Goal: Task Accomplishment & Management: Manage account settings

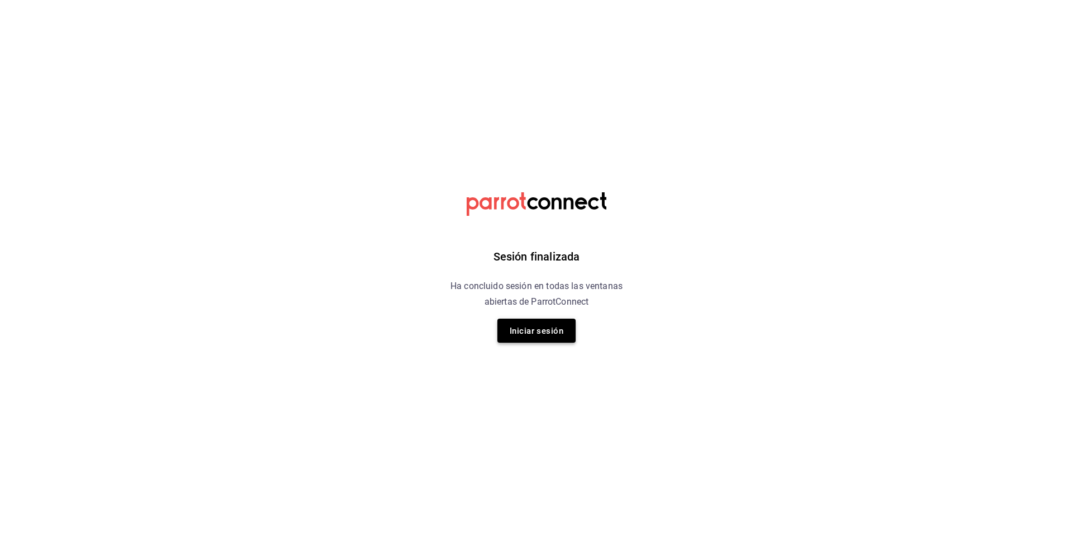
click at [517, 333] on font "Iniciar sesión" at bounding box center [537, 331] width 54 height 10
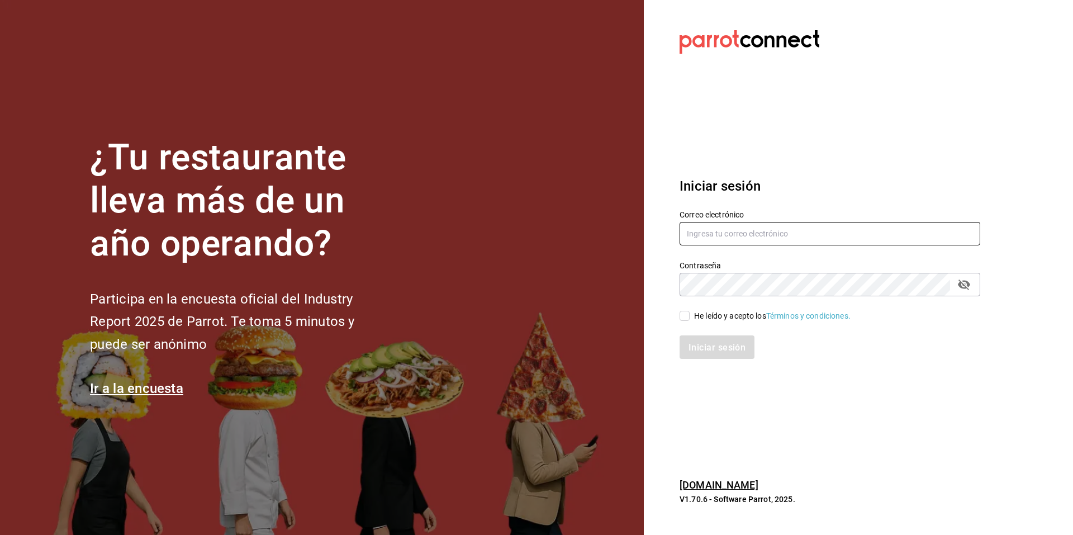
type input "multiuser@cafeteria.com"
click at [687, 316] on input "He leído y acepto los Términos y condiciones." at bounding box center [684, 316] width 10 height 10
checkbox input "true"
click at [712, 350] on font "Iniciar sesión" at bounding box center [717, 346] width 57 height 11
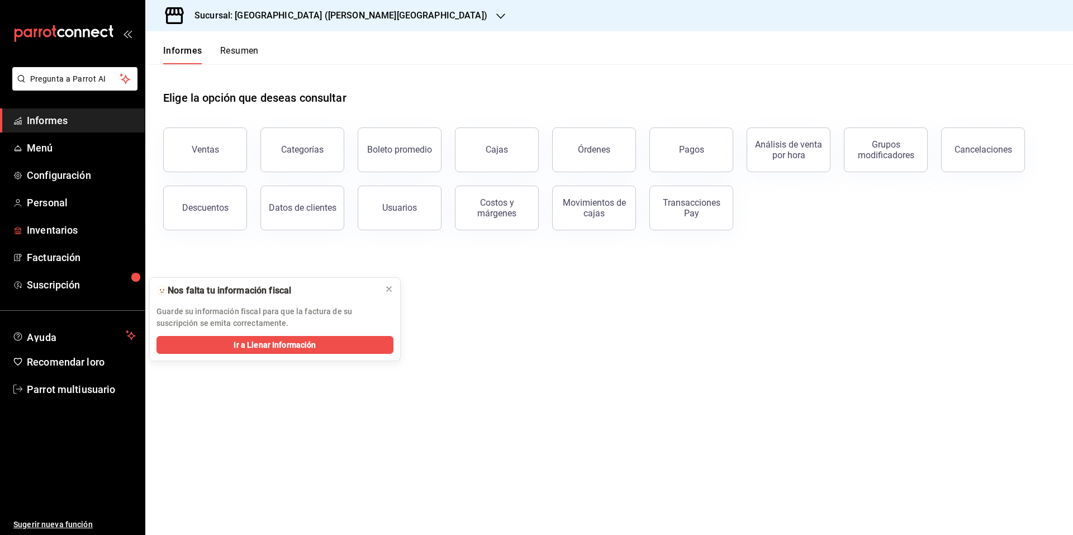
click at [83, 233] on span "Inventarios" at bounding box center [81, 229] width 109 height 15
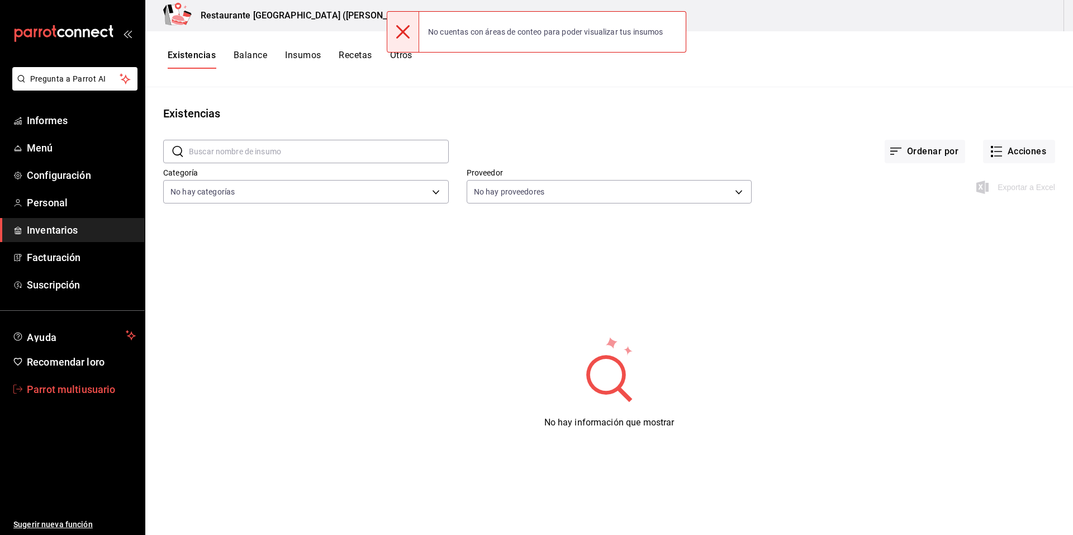
click at [110, 387] on font "Parrot multiusuario" at bounding box center [71, 389] width 89 height 12
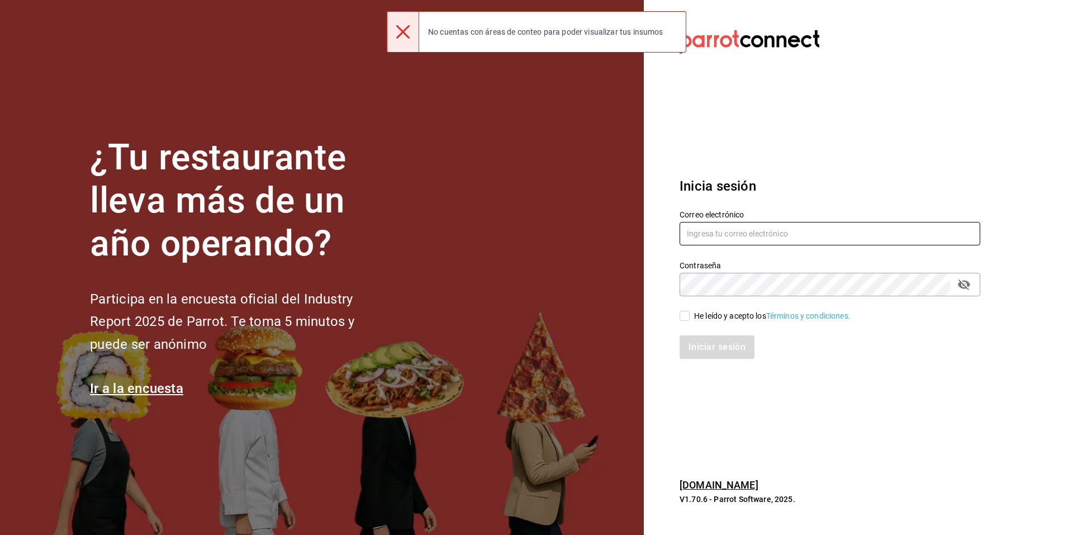
type input "[EMAIL_ADDRESS][DOMAIN_NAME]"
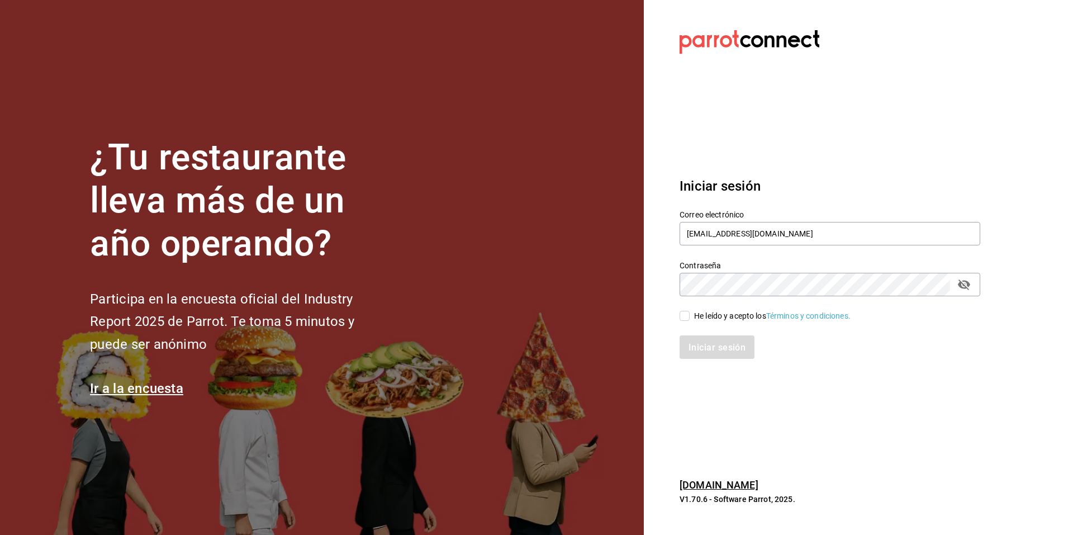
click at [683, 312] on input "He leído y acepto los Términos y condiciones." at bounding box center [684, 316] width 10 height 10
checkbox input "true"
click at [705, 348] on font "Iniciar sesión" at bounding box center [717, 346] width 57 height 11
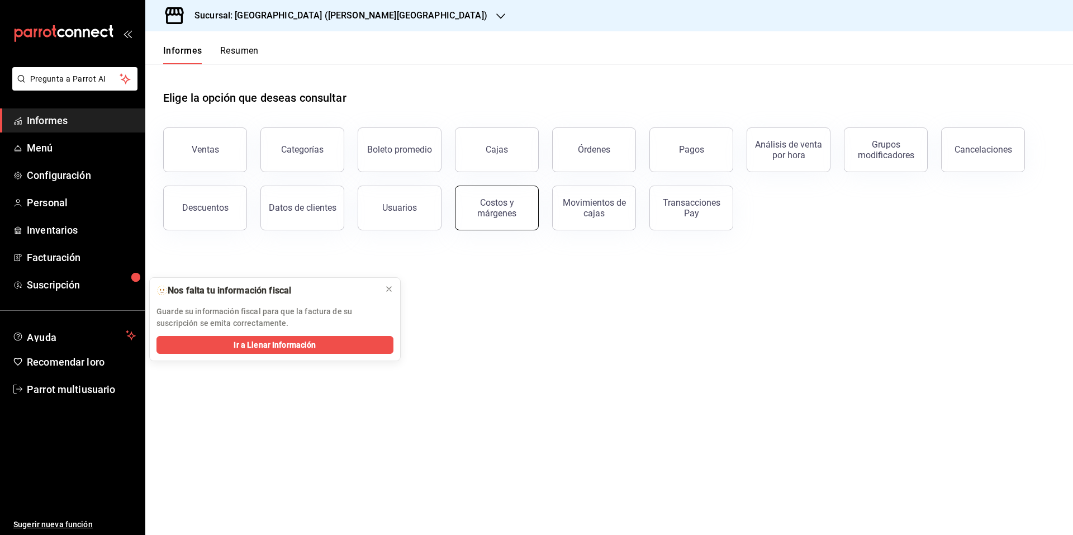
click at [501, 223] on button "Costos y márgenes" at bounding box center [497, 207] width 84 height 45
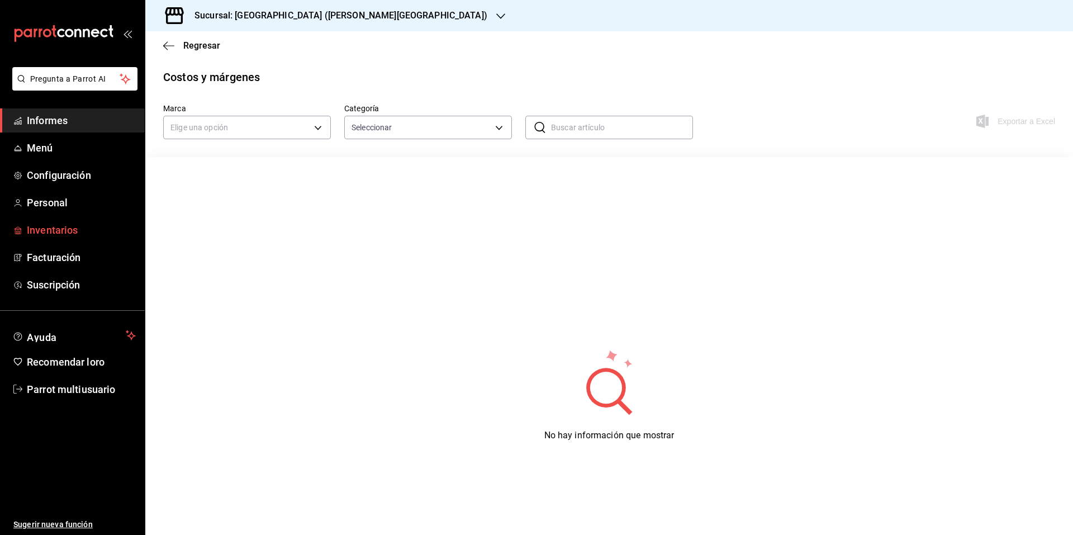
click at [58, 232] on font "Inventarios" at bounding box center [52, 230] width 51 height 12
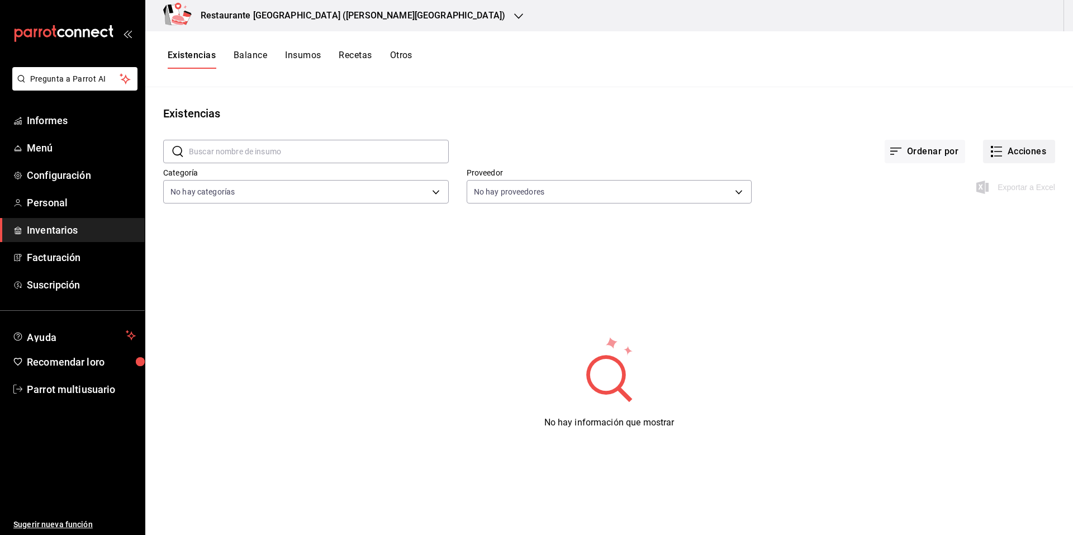
click at [1021, 149] on font "Acciones" at bounding box center [1026, 151] width 39 height 11
click at [981, 333] on font "Ajuste" at bounding box center [972, 330] width 22 height 9
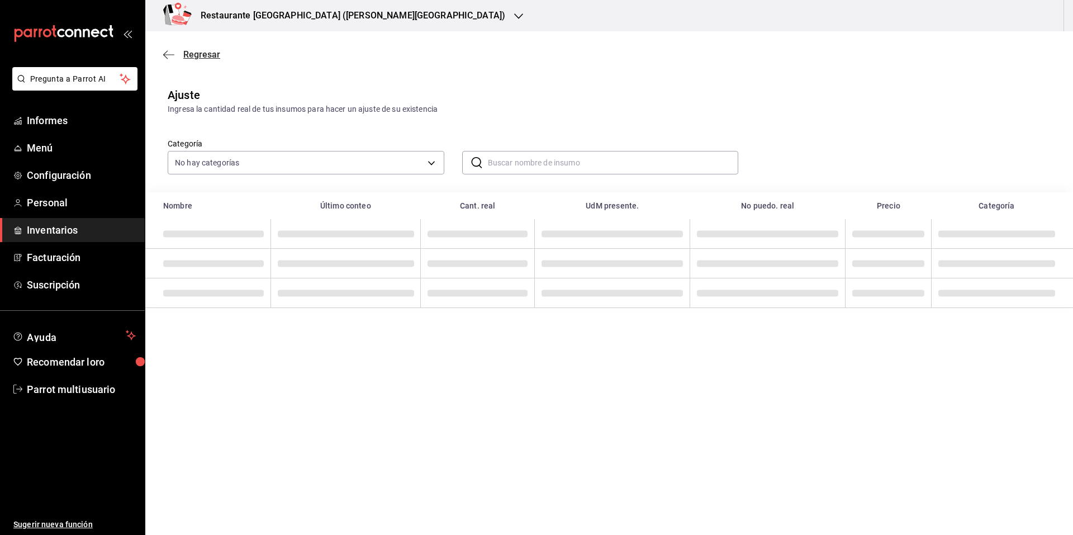
click at [174, 52] on span "Regresar" at bounding box center [191, 54] width 57 height 11
click at [89, 235] on span "Inventarios" at bounding box center [81, 229] width 109 height 15
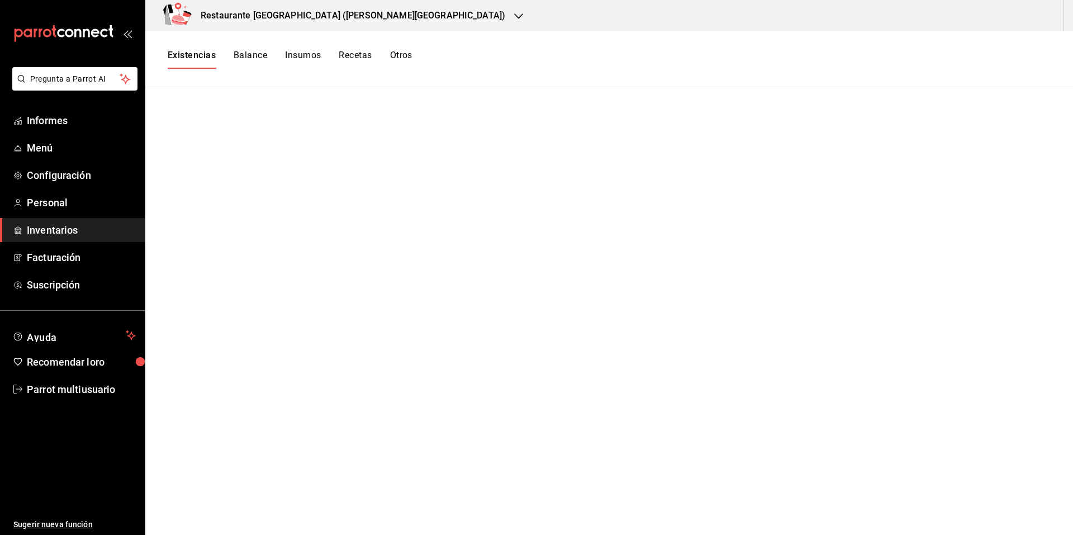
click at [1036, 27] on div "Restaurante [GEOGRAPHIC_DATA] ([PERSON_NAME][GEOGRAPHIC_DATA])" at bounding box center [608, 15] width 927 height 31
click at [67, 229] on font "Inventarios" at bounding box center [52, 230] width 51 height 12
click at [131, 30] on icon "abrir_cajón_menú" at bounding box center [127, 33] width 9 height 9
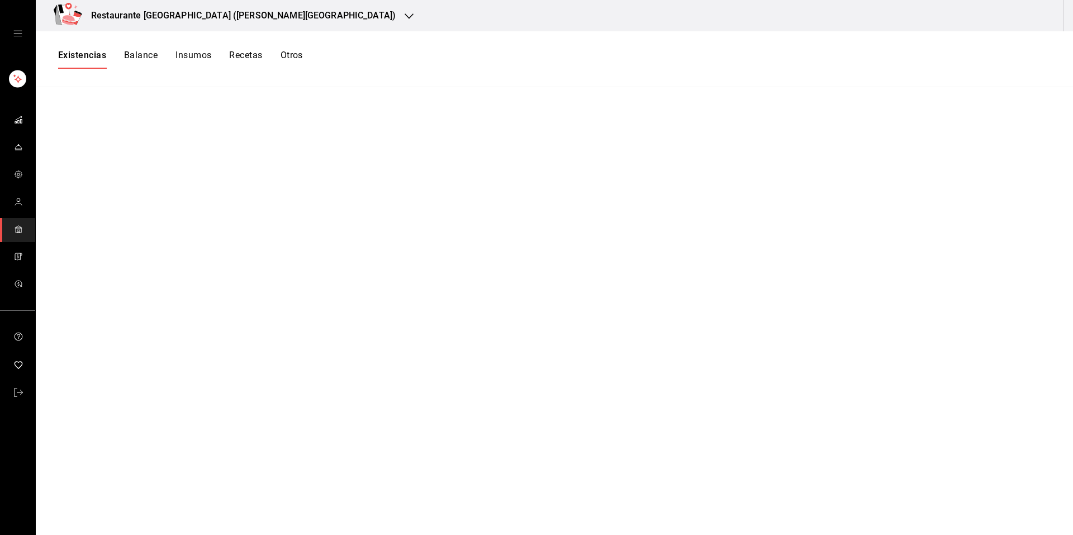
click at [13, 34] on icon "open drawer" at bounding box center [17, 33] width 9 height 9
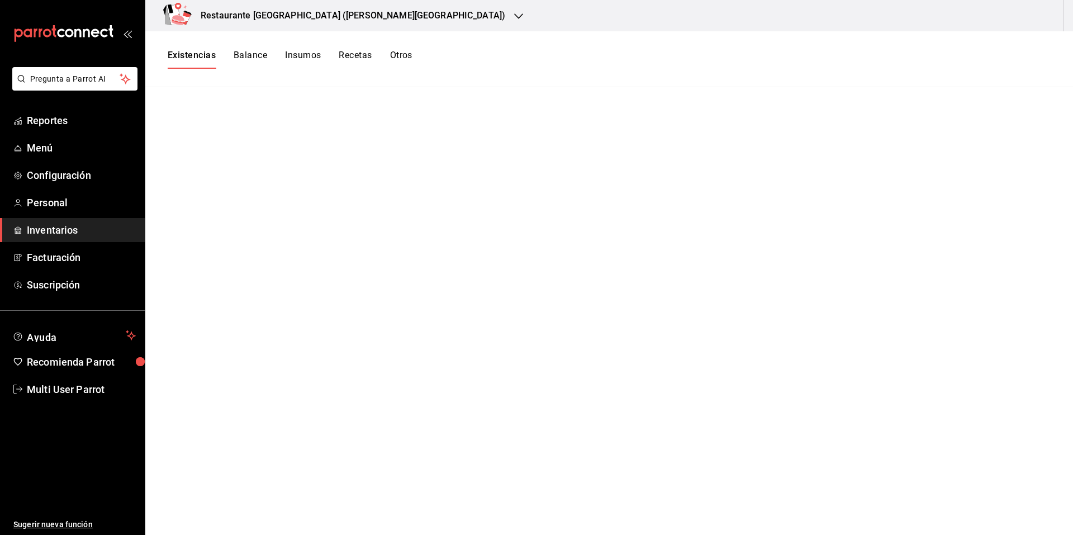
click at [56, 226] on span "Inventarios" at bounding box center [81, 229] width 109 height 15
click at [107, 368] on span "Recomienda Parrot" at bounding box center [81, 361] width 109 height 15
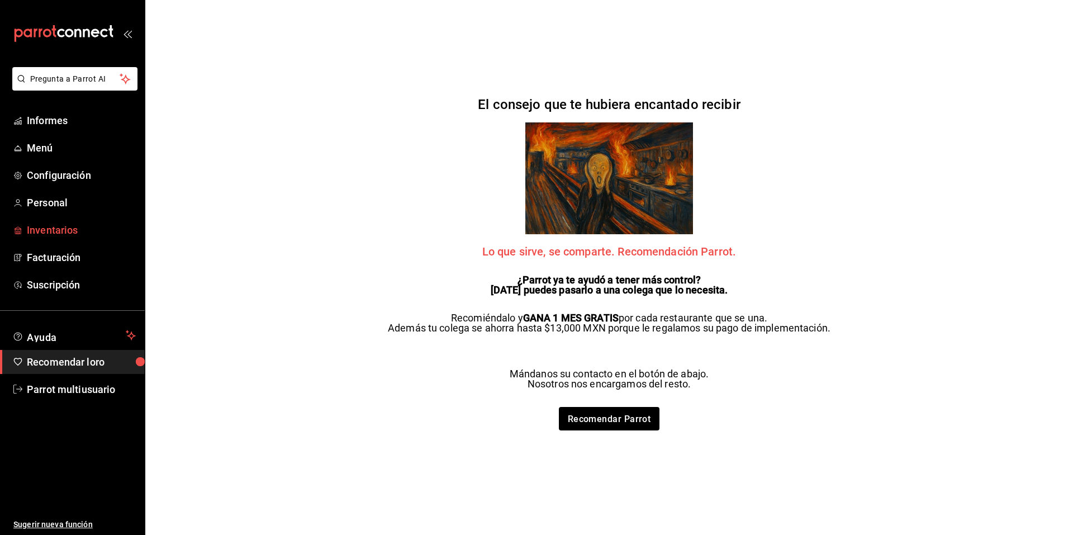
click at [93, 232] on span "Inventarios" at bounding box center [81, 229] width 109 height 15
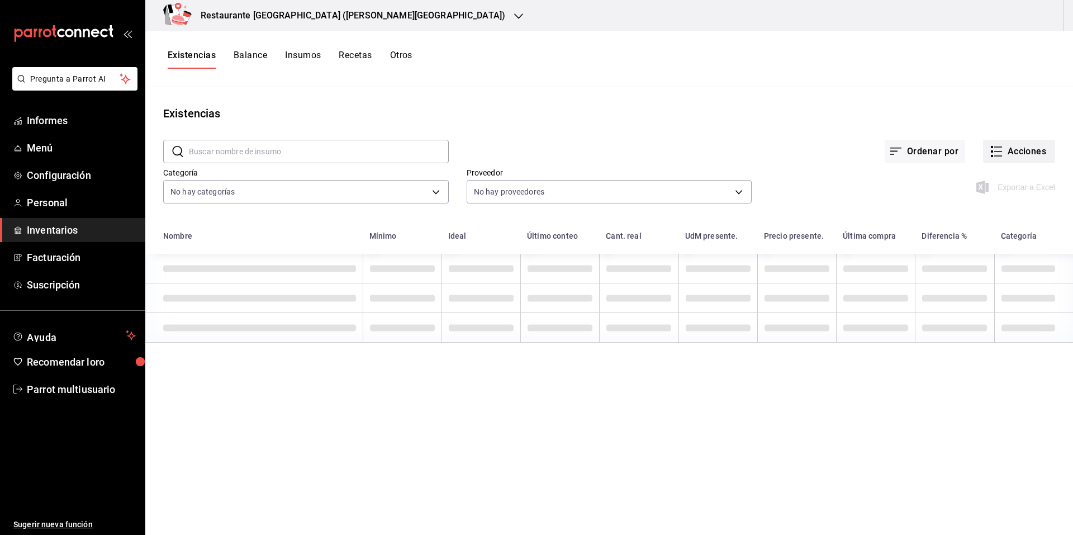
click at [1022, 154] on font "Acciones" at bounding box center [1026, 151] width 39 height 11
click at [1022, 154] on div at bounding box center [536, 267] width 1073 height 535
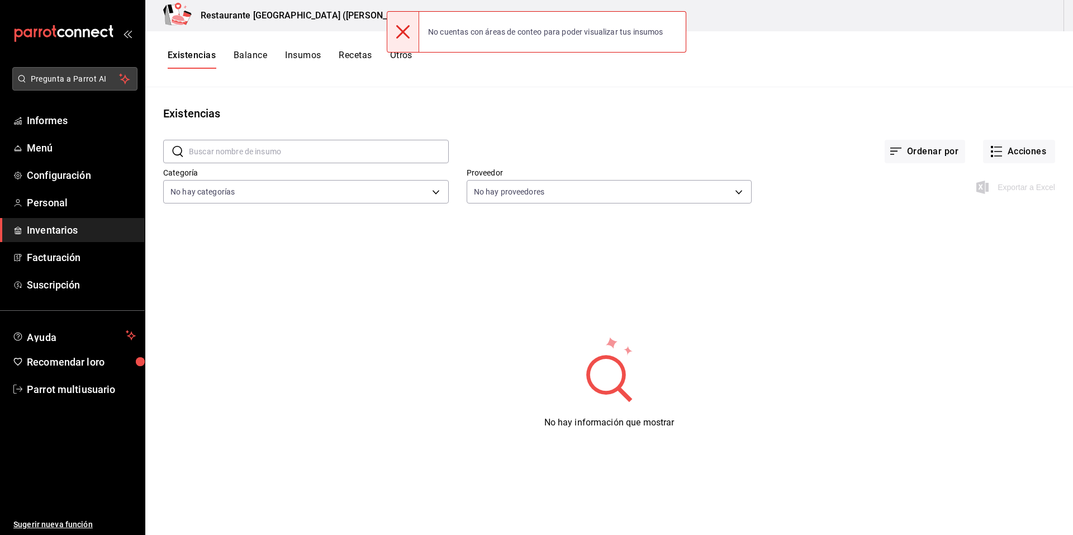
click at [83, 79] on font "Pregunta a Parrot AI" at bounding box center [69, 78] width 76 height 9
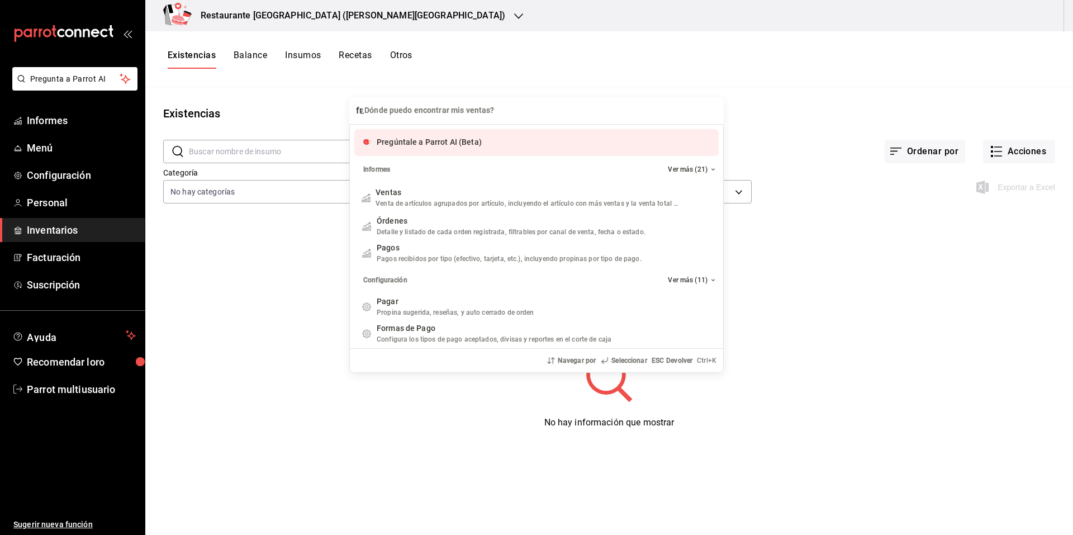
type input "f"
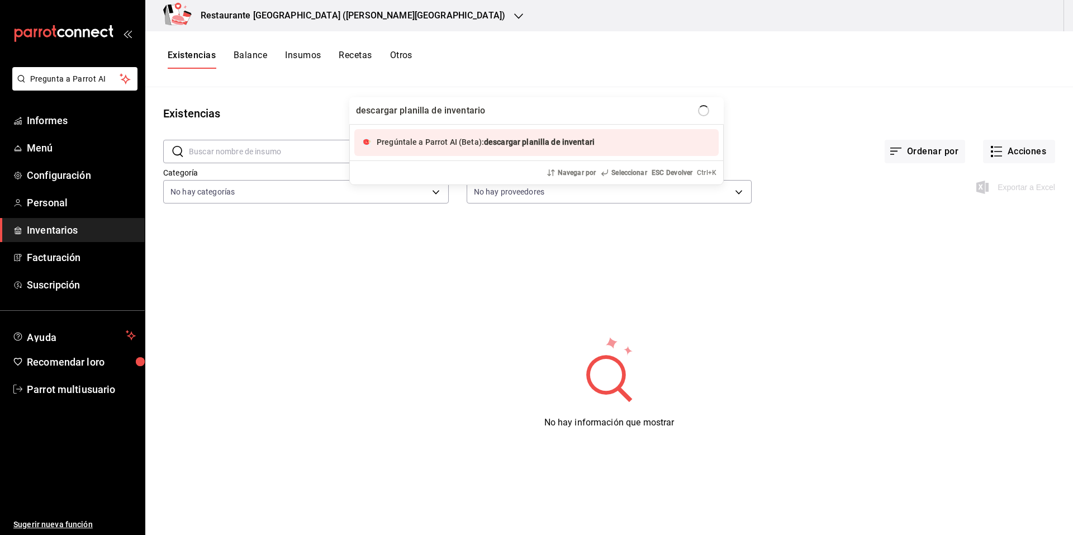
type input "descargar planilla de inventario"
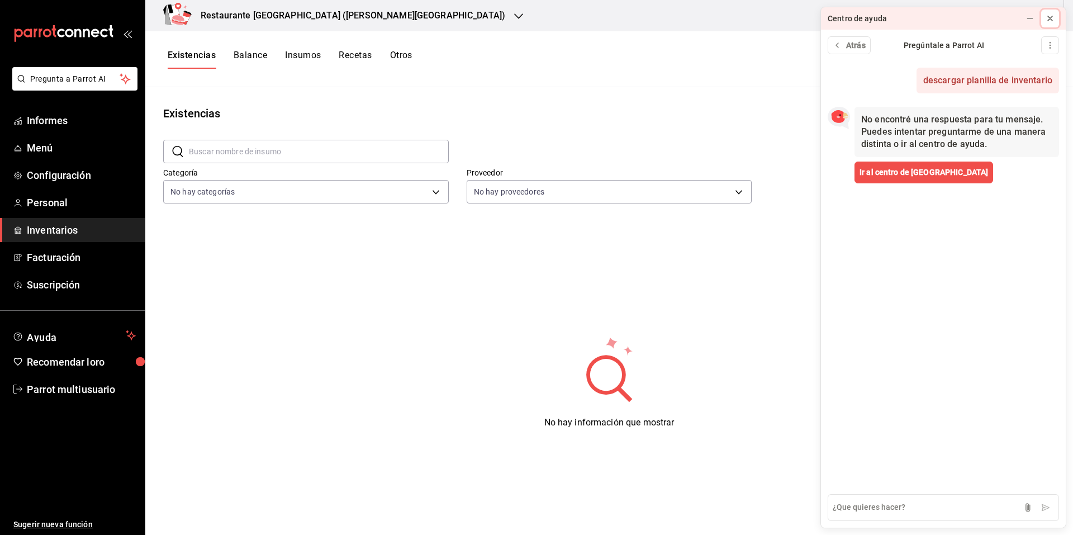
click at [1056, 21] on button at bounding box center [1050, 18] width 18 height 18
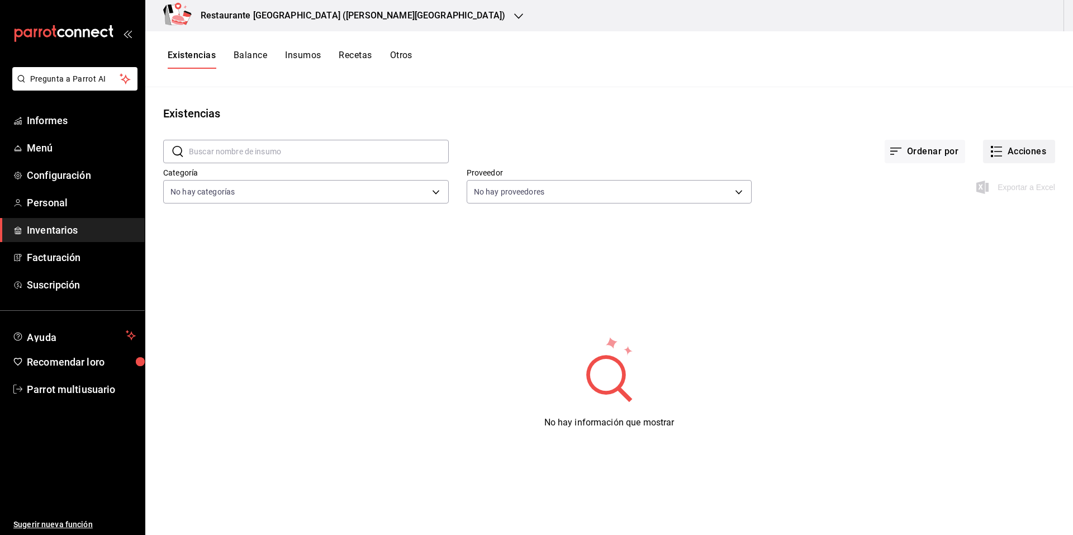
click at [1034, 153] on font "Acciones" at bounding box center [1026, 151] width 39 height 11
drag, startPoint x: 1034, startPoint y: 153, endPoint x: 1019, endPoint y: 88, distance: 67.1
drag, startPoint x: 1019, startPoint y: 88, endPoint x: 1025, endPoint y: 18, distance: 70.2
click at [1025, 23] on div at bounding box center [536, 267] width 1073 height 535
click at [1027, 9] on div "Conteo Compra Transferencia Sirena Evento de producción Ajuste" at bounding box center [536, 267] width 1073 height 535
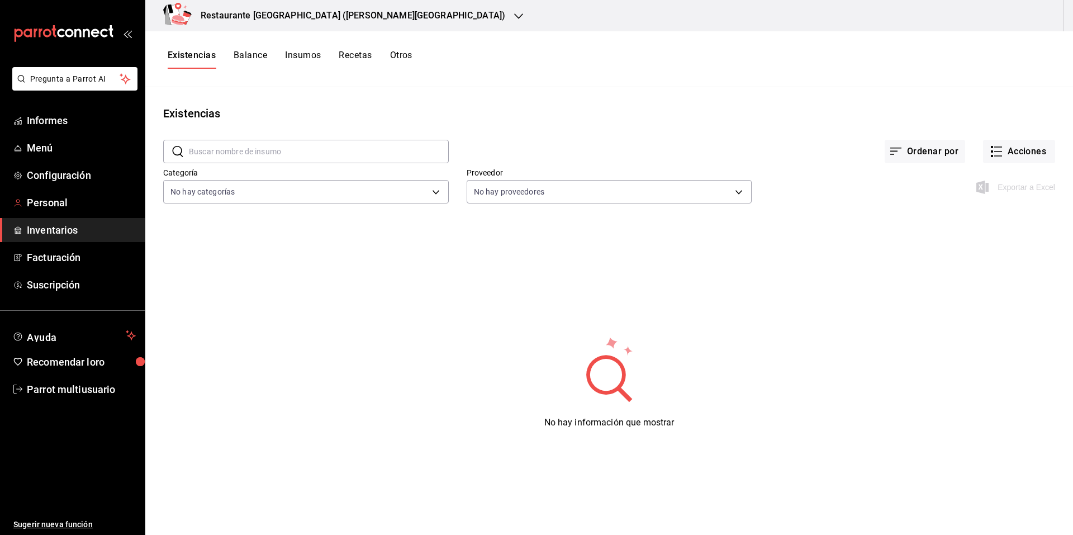
click at [42, 230] on font "Inventarios" at bounding box center [52, 230] width 51 height 12
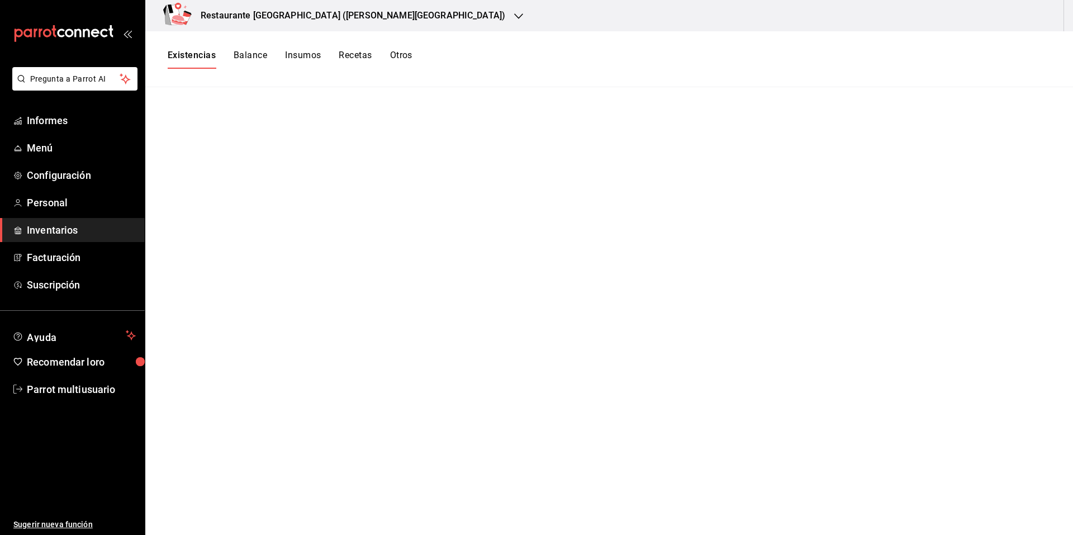
click at [300, 55] on font "Insumos" at bounding box center [303, 55] width 36 height 11
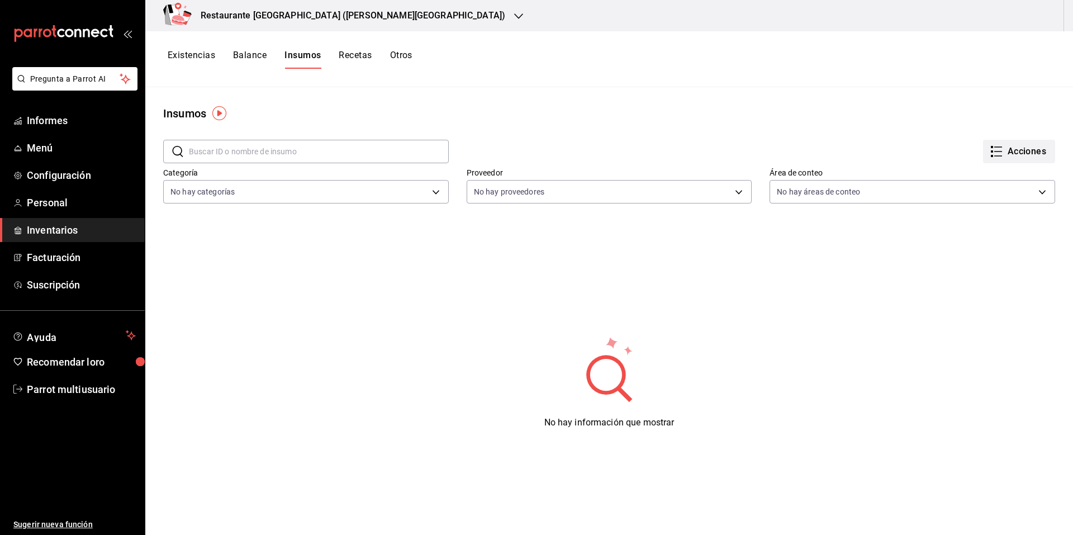
click at [1025, 147] on font "Acciones" at bounding box center [1026, 151] width 39 height 11
click at [1001, 168] on font "Exportar lista de insumos" at bounding box center [986, 165] width 88 height 9
click at [697, 398] on div "No hay información que mostrar" at bounding box center [608, 381] width 927 height 279
click at [370, 192] on body "Pregunta a Parrot AI Informes Menú Configuración Personal Inventarios Facturaci…" at bounding box center [536, 263] width 1073 height 527
click at [1016, 152] on div at bounding box center [536, 267] width 1073 height 535
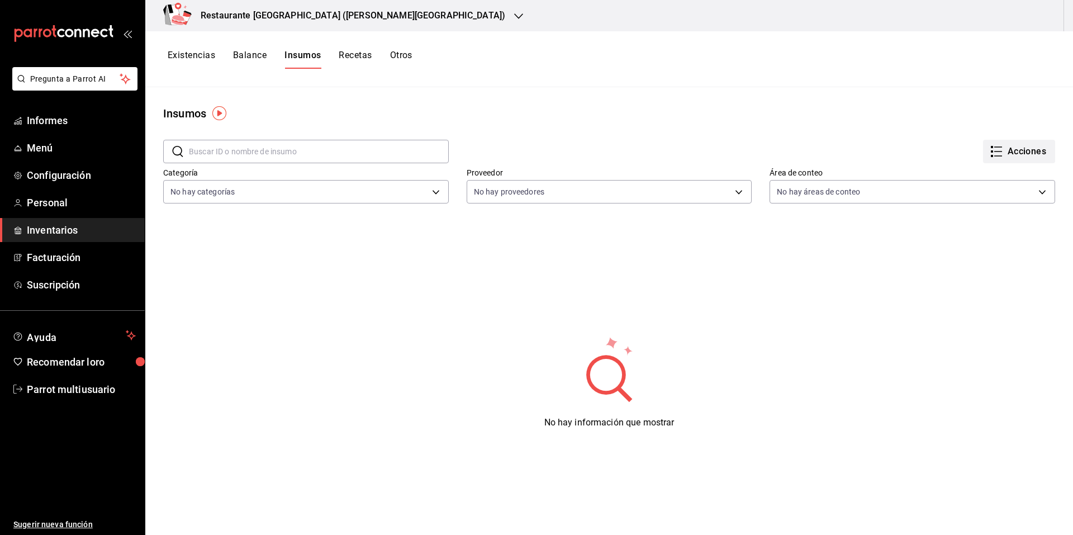
click at [1007, 150] on font "Acciones" at bounding box center [1026, 151] width 39 height 11
click at [349, 54] on div at bounding box center [536, 267] width 1073 height 535
click at [364, 54] on font "Recetas" at bounding box center [355, 55] width 33 height 11
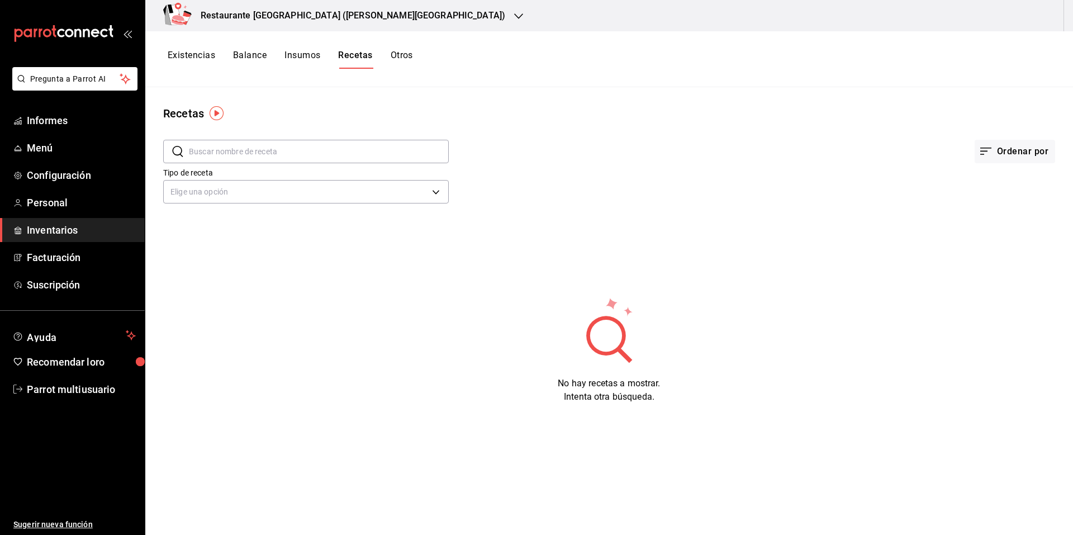
click at [407, 54] on font "Otros" at bounding box center [402, 55] width 22 height 11
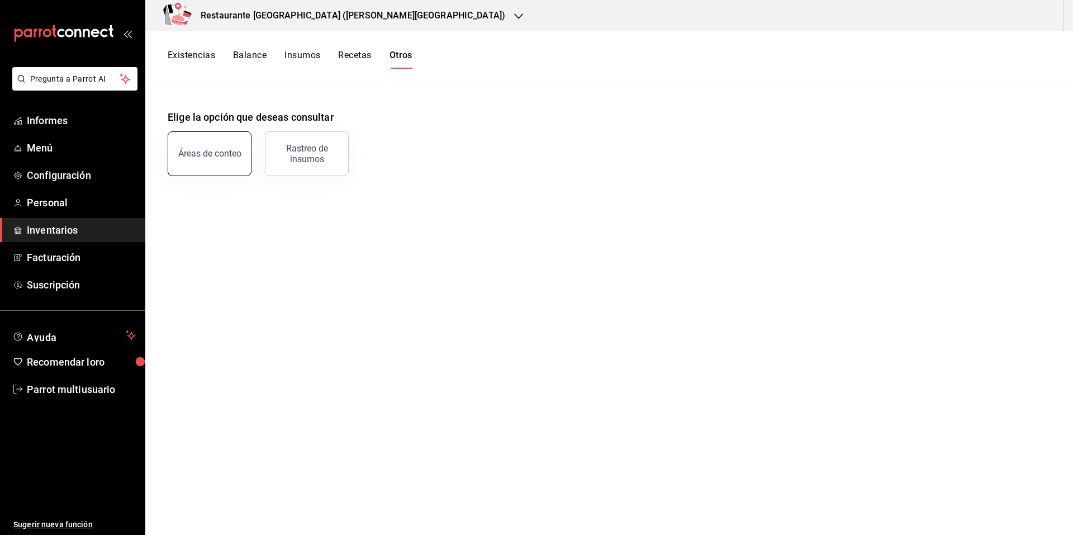
click at [198, 151] on font "Áreas de conteo" at bounding box center [209, 153] width 63 height 11
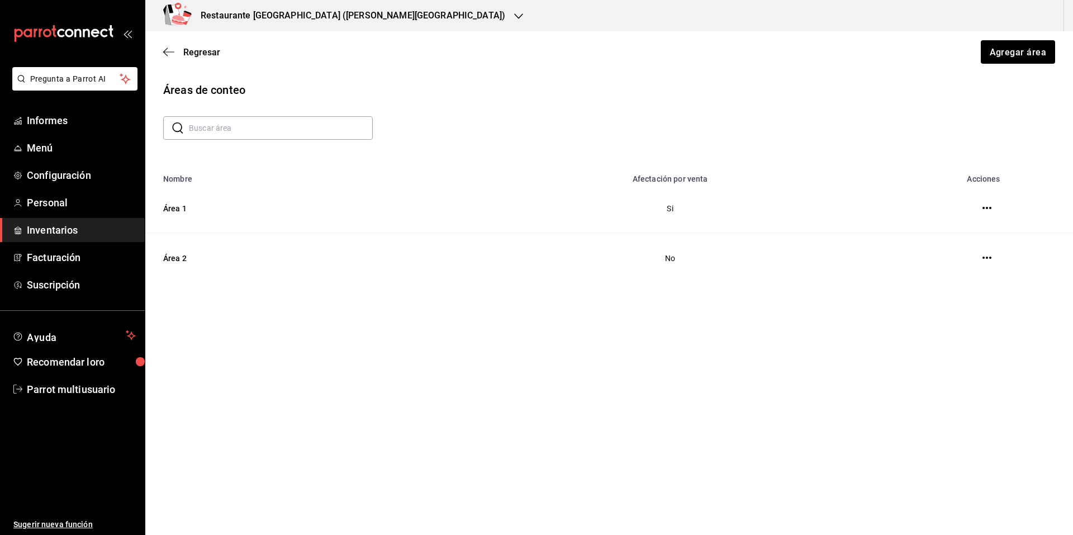
click at [993, 207] on button "button" at bounding box center [986, 208] width 22 height 22
click at [987, 207] on icon "button" at bounding box center [986, 207] width 9 height 9
click at [987, 207] on li "Eliminar" at bounding box center [944, 207] width 94 height 31
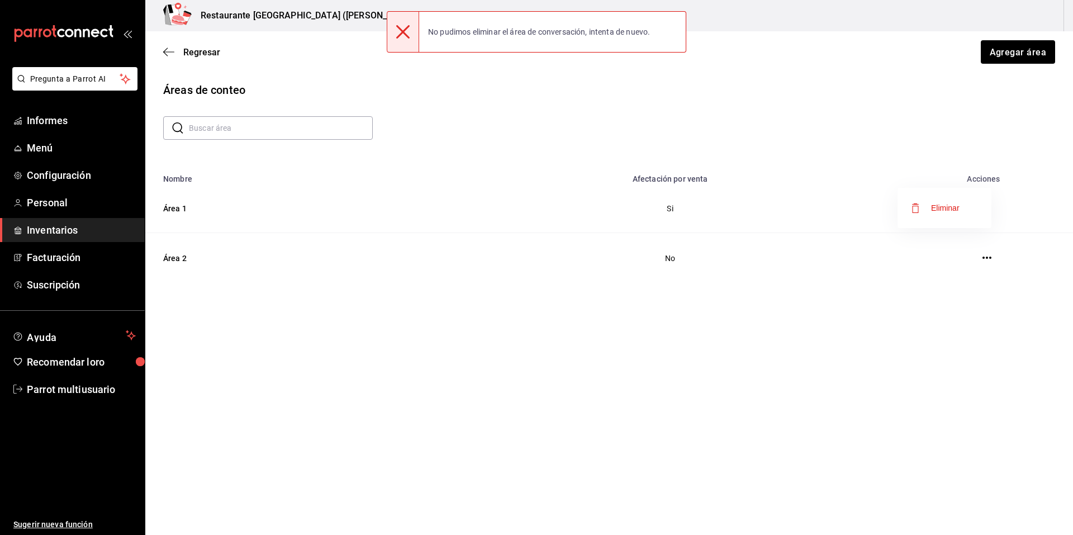
click at [166, 54] on div at bounding box center [536, 267] width 1073 height 535
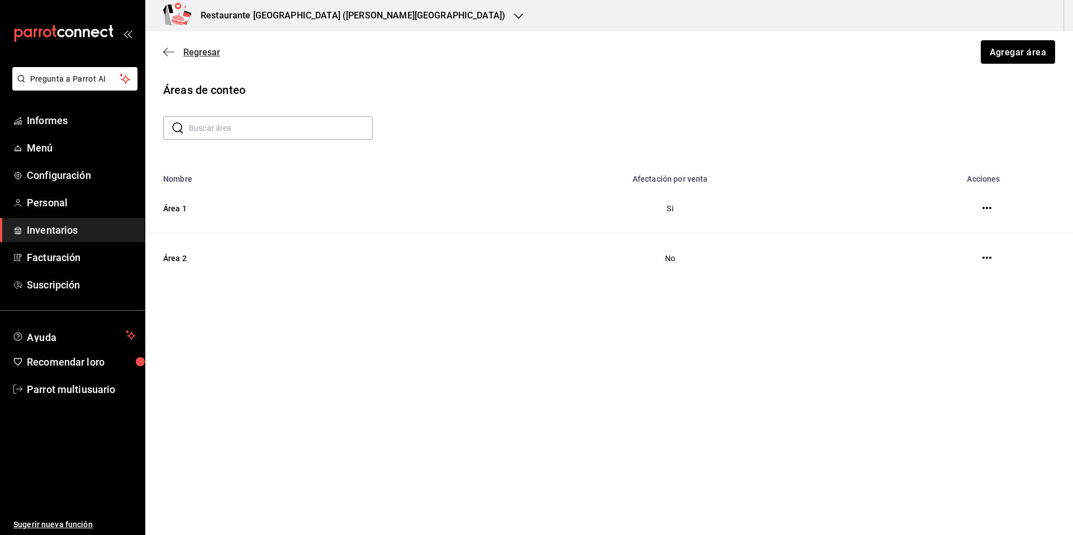
click at [166, 49] on icon "button" at bounding box center [165, 52] width 4 height 8
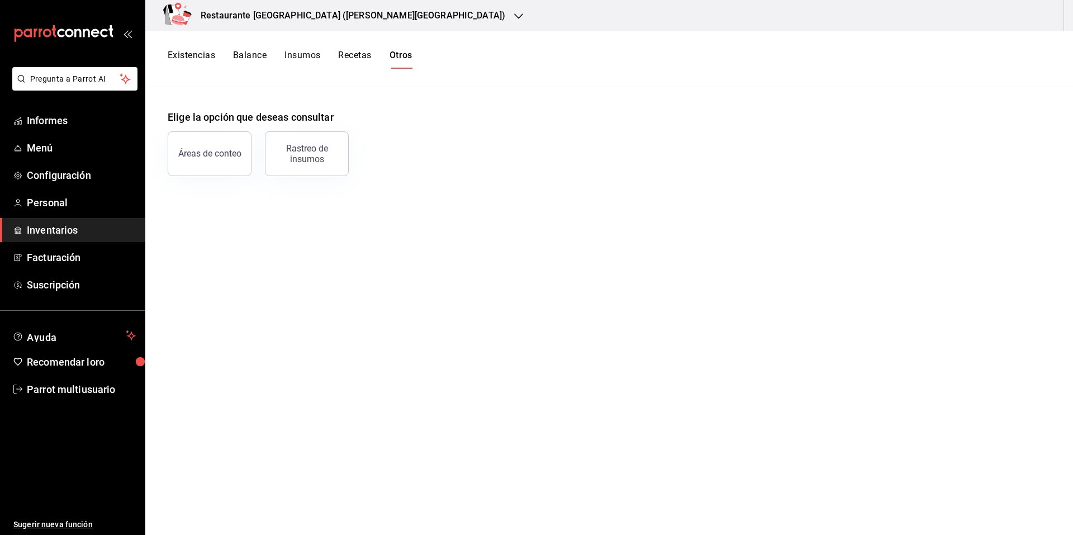
click at [188, 60] on font "Existencias" at bounding box center [191, 55] width 47 height 11
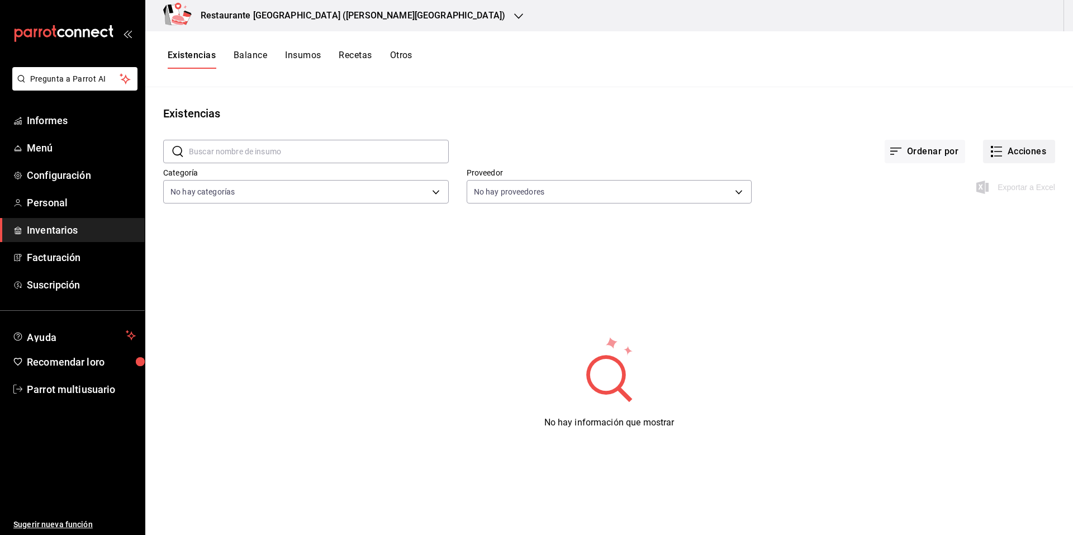
click at [1029, 154] on font "Acciones" at bounding box center [1026, 151] width 39 height 11
click at [983, 337] on li "Ajuste" at bounding box center [1008, 331] width 112 height 30
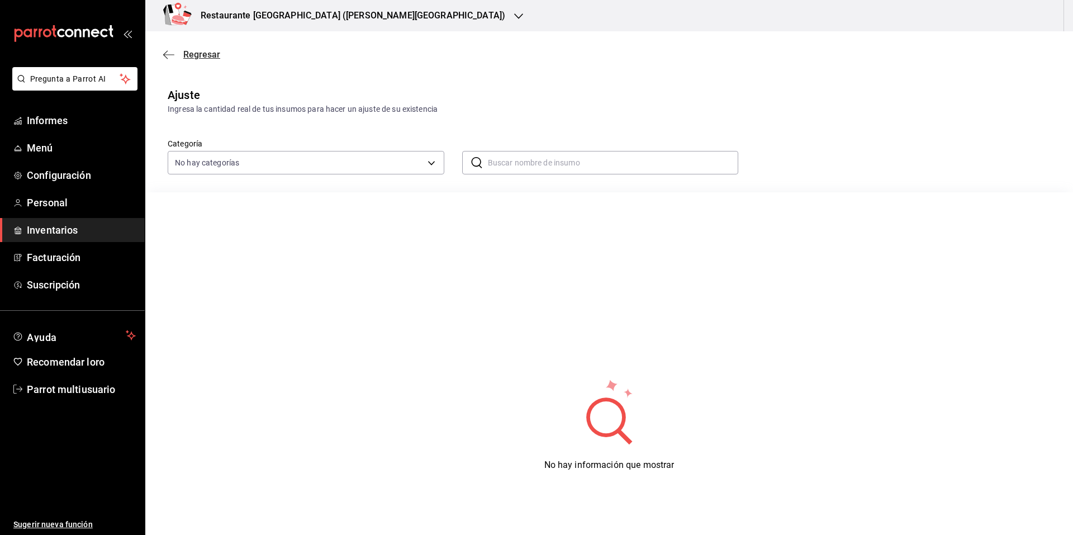
click at [166, 55] on icon "button" at bounding box center [168, 54] width 11 height 1
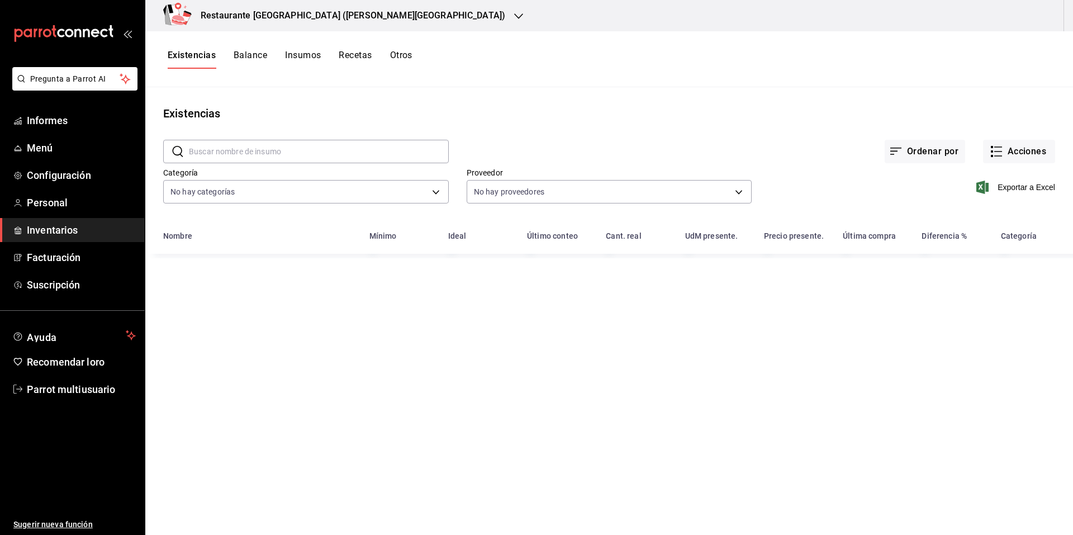
click at [255, 56] on font "Balance" at bounding box center [251, 55] width 34 height 11
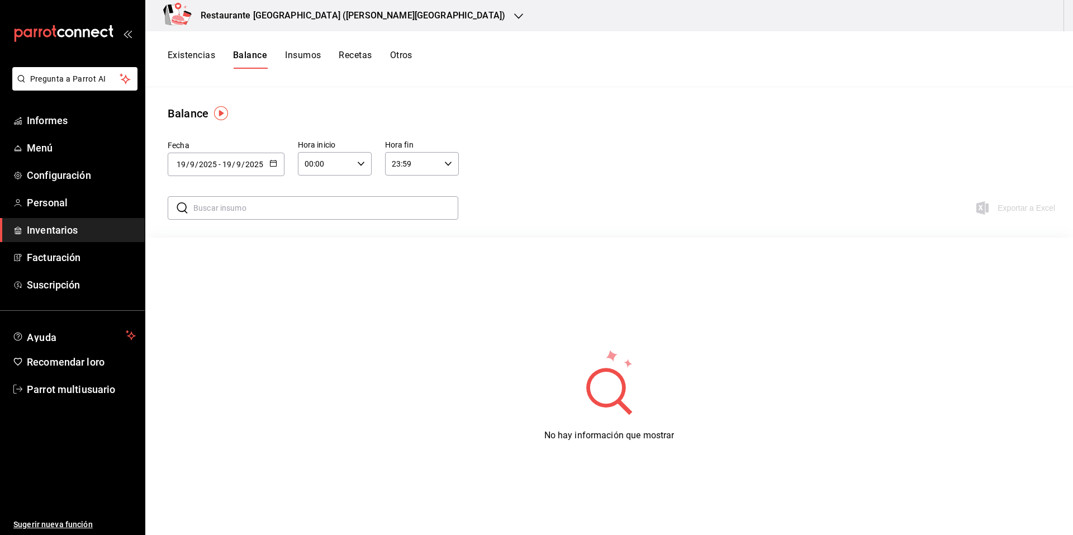
drag, startPoint x: 288, startPoint y: 56, endPoint x: 356, endPoint y: 55, distance: 68.7
click at [288, 56] on font "Insumos" at bounding box center [303, 55] width 36 height 11
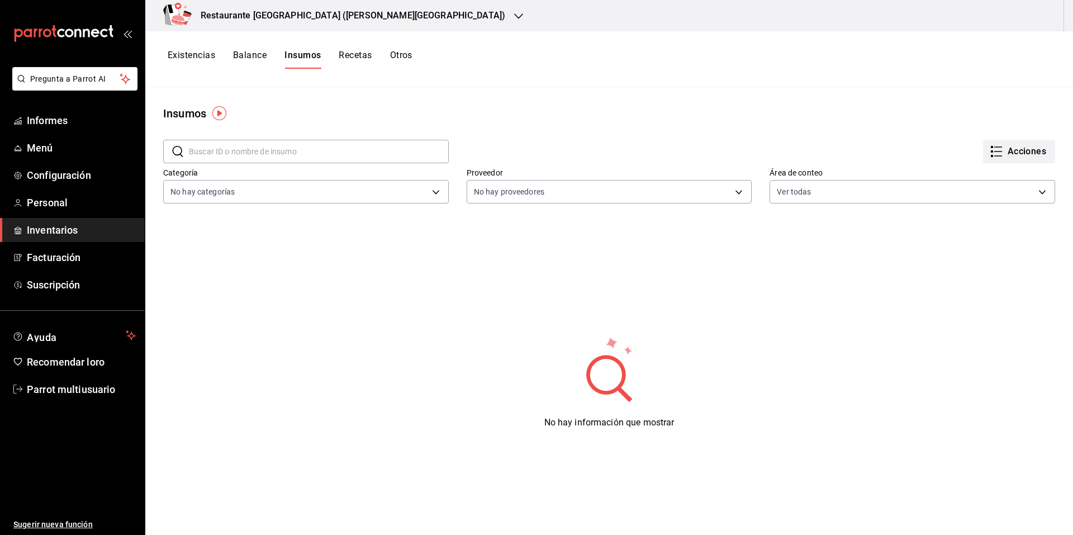
click at [1018, 151] on font "Acciones" at bounding box center [1026, 151] width 39 height 11
click at [396, 196] on div at bounding box center [536, 267] width 1073 height 535
click at [430, 193] on body "Pregunta a Parrot AI Informes Menú Configuración Personal Inventarios Facturaci…" at bounding box center [536, 263] width 1073 height 527
click at [430, 193] on div at bounding box center [536, 267] width 1073 height 535
click at [1031, 147] on font "Acciones" at bounding box center [1026, 151] width 39 height 11
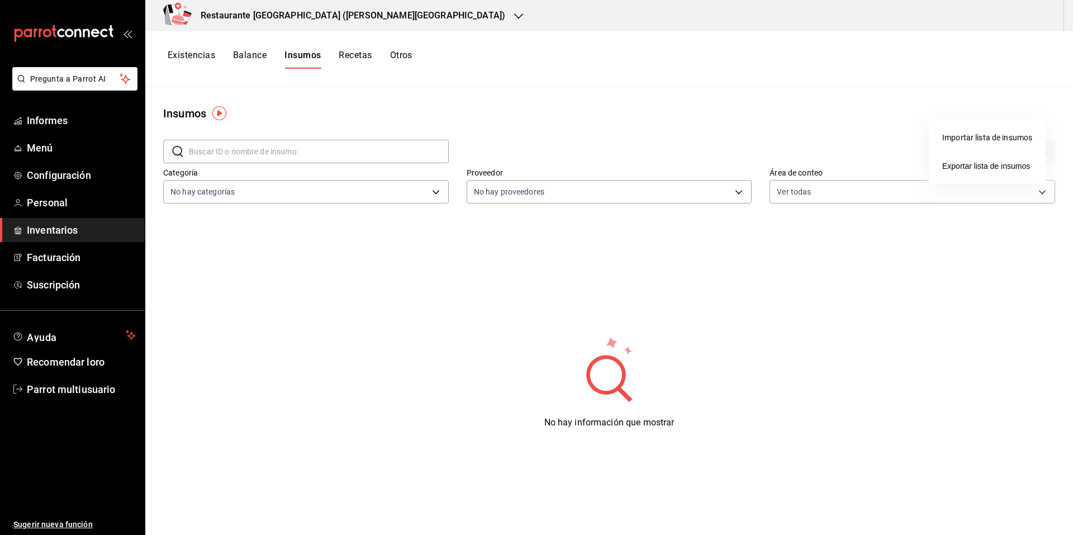
click at [970, 137] on font "Importar lista de insumos" at bounding box center [987, 137] width 90 height 9
click at [0, 0] on input "Importar lista de insumos" at bounding box center [0, 0] width 0 height 0
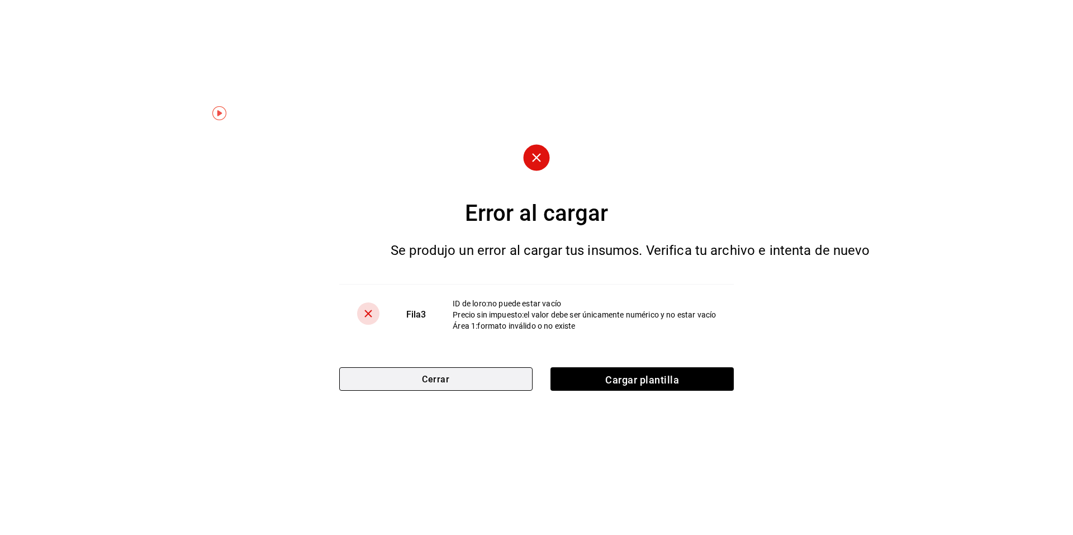
click at [502, 377] on button "Cerrar" at bounding box center [436, 378] width 194 height 23
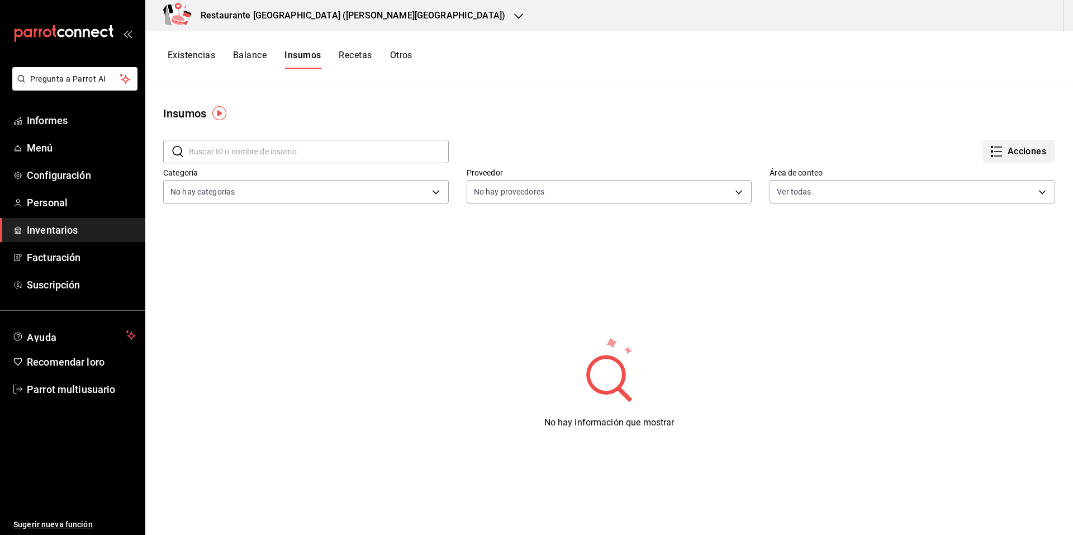
click at [993, 158] on icon "button" at bounding box center [995, 151] width 13 height 13
click at [964, 150] on li "Importar lista de insumos" at bounding box center [987, 138] width 117 height 30
click at [964, 146] on li "Importar lista de insumos" at bounding box center [987, 138] width 117 height 30
click at [965, 169] on font "Exportar lista de insumos" at bounding box center [986, 165] width 88 height 9
click at [989, 146] on icon "button" at bounding box center [995, 151] width 13 height 13
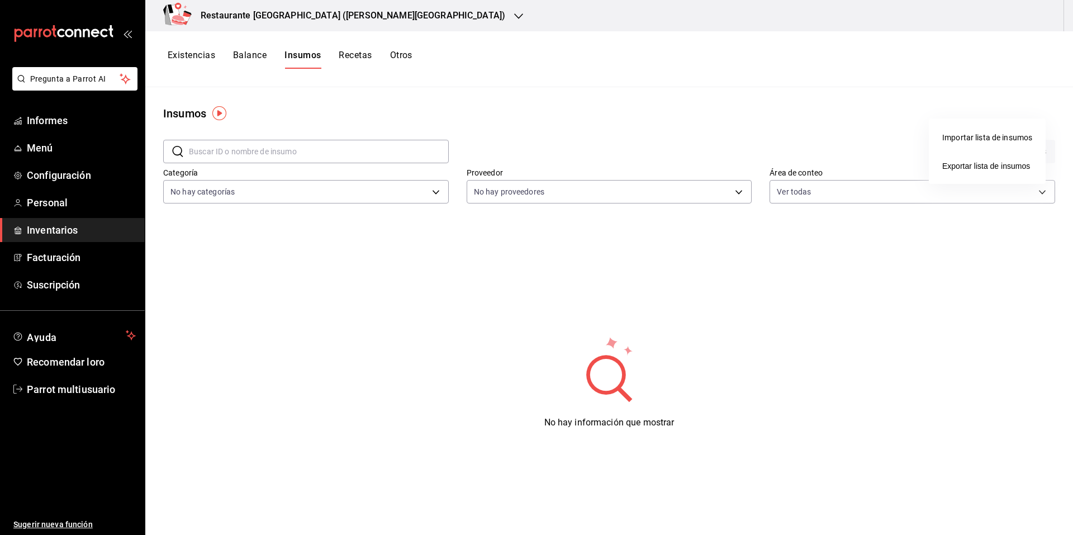
click at [975, 141] on font "Importar lista de insumos" at bounding box center [987, 137] width 90 height 9
click at [0, 0] on input "Importar lista de insumos" at bounding box center [0, 0] width 0 height 0
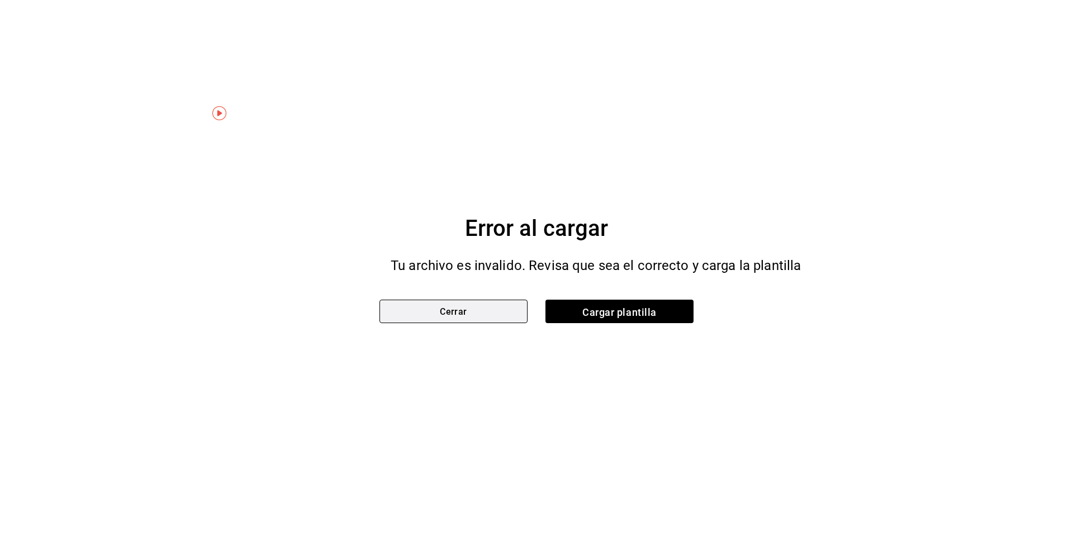
click at [515, 315] on button "Cerrar" at bounding box center [453, 310] width 148 height 23
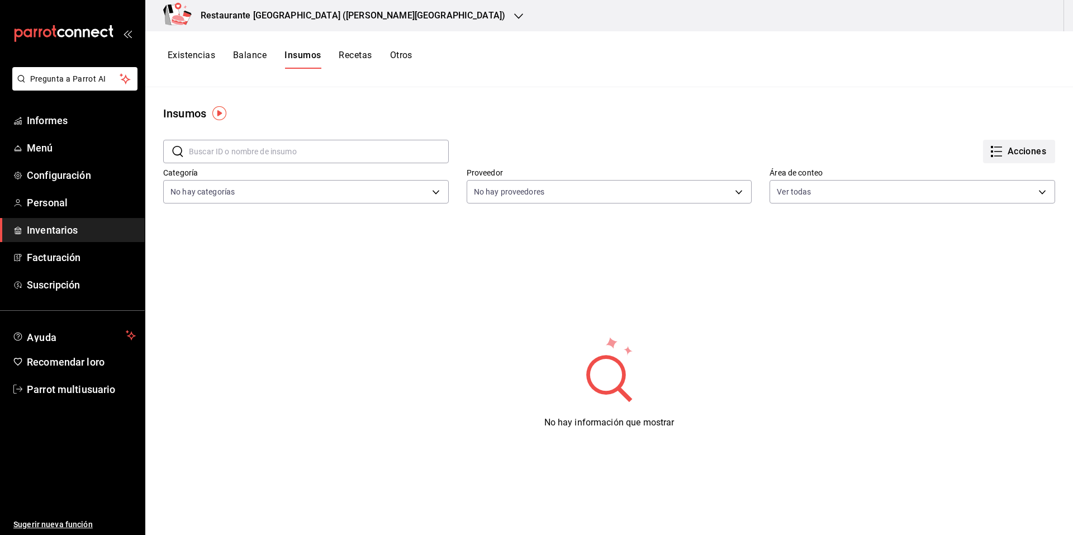
click at [1007, 149] on font "Acciones" at bounding box center [1026, 151] width 39 height 11
click at [979, 131] on li "Importar lista de insumos" at bounding box center [987, 138] width 117 height 30
click at [1005, 135] on font "Importar lista de insumos" at bounding box center [987, 137] width 90 height 9
click at [0, 0] on input "Importar lista de insumos" at bounding box center [0, 0] width 0 height 0
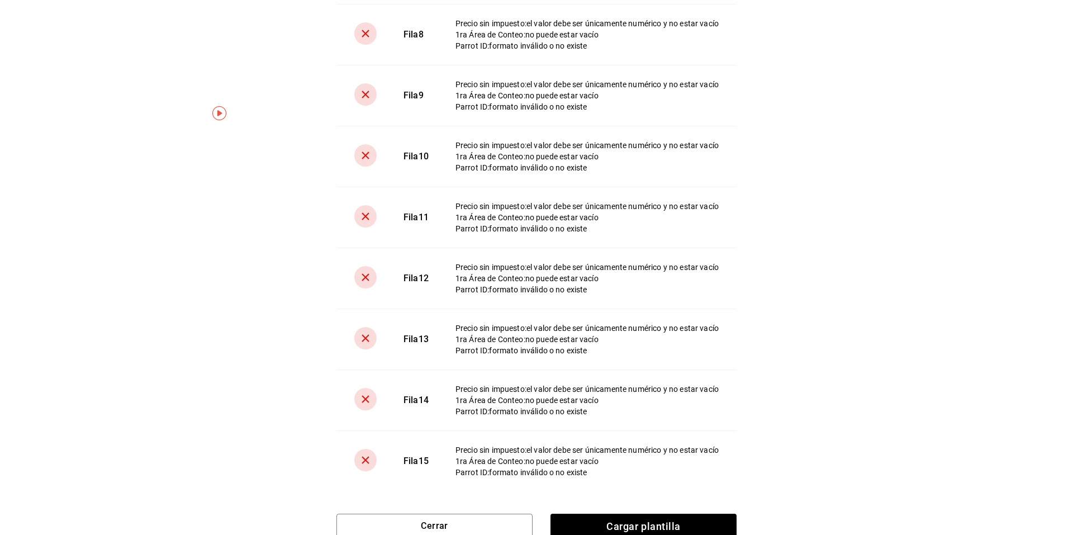
scroll to position [435, 0]
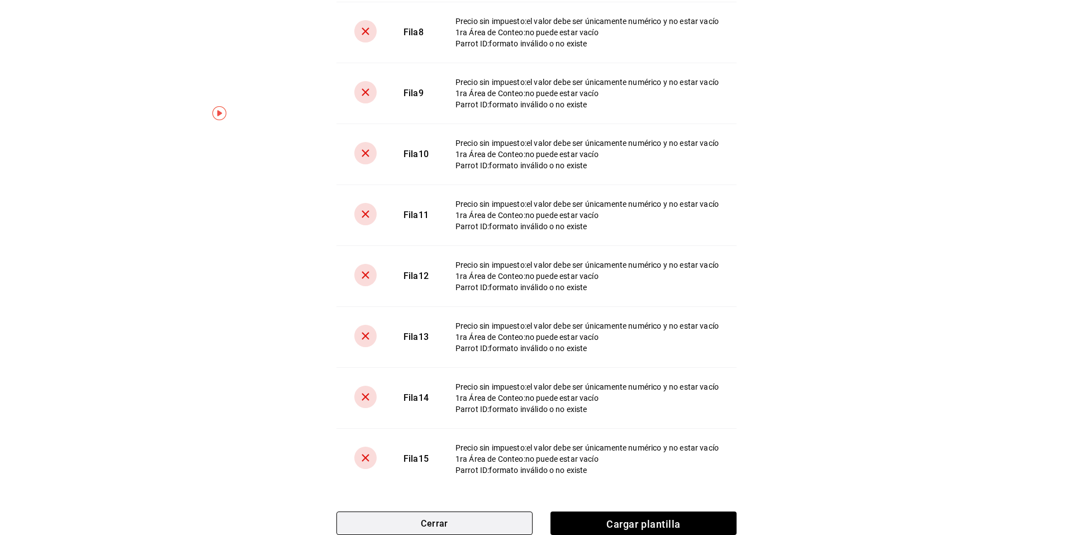
click at [456, 516] on button "Cerrar" at bounding box center [434, 522] width 196 height 23
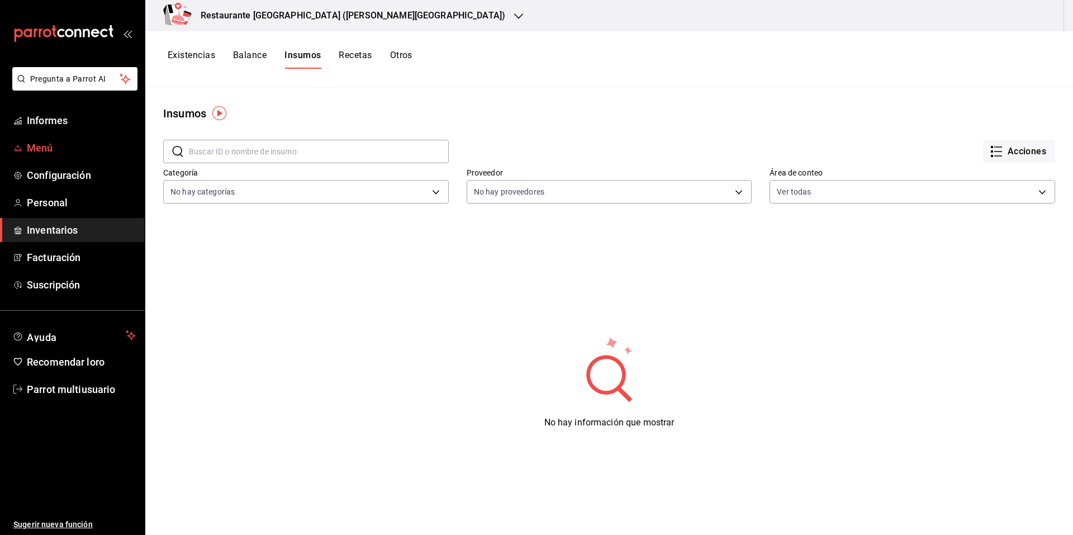
click at [59, 142] on span "Menú" at bounding box center [81, 147] width 109 height 15
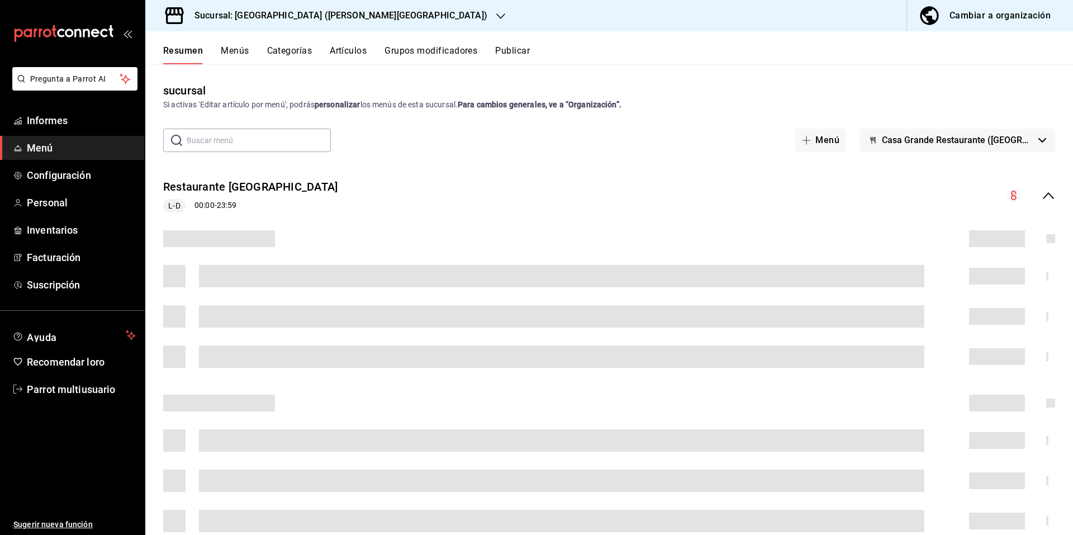
click at [496, 18] on icon "button" at bounding box center [500, 16] width 9 height 6
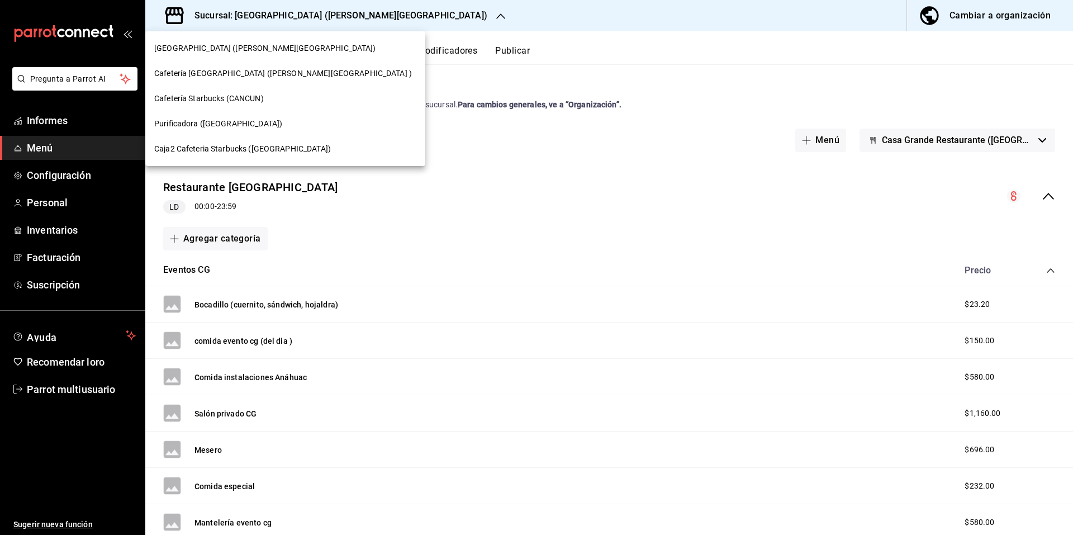
click at [454, 18] on div at bounding box center [536, 267] width 1073 height 535
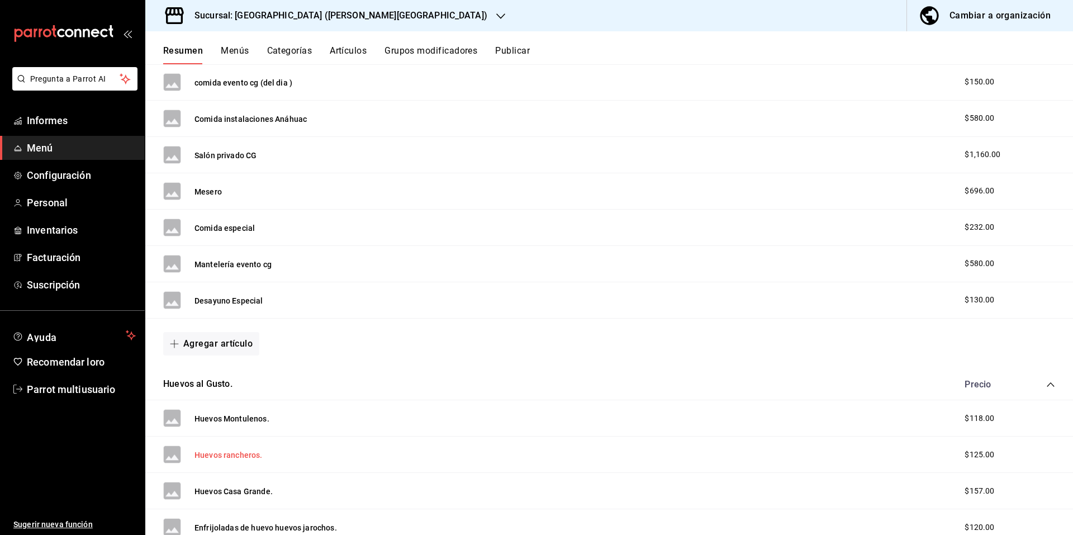
scroll to position [191, 0]
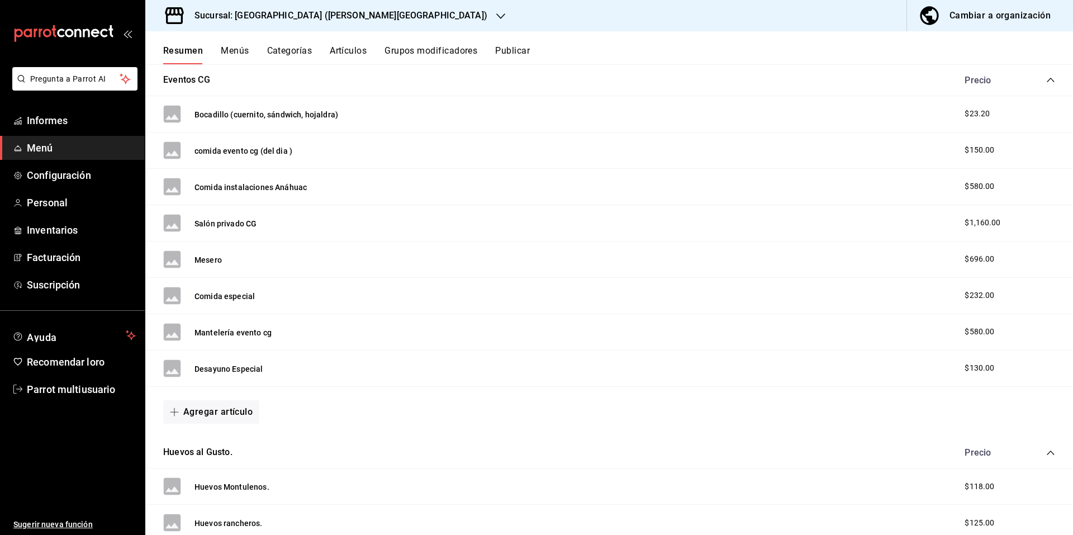
click at [238, 50] on font "Menús" at bounding box center [235, 50] width 28 height 11
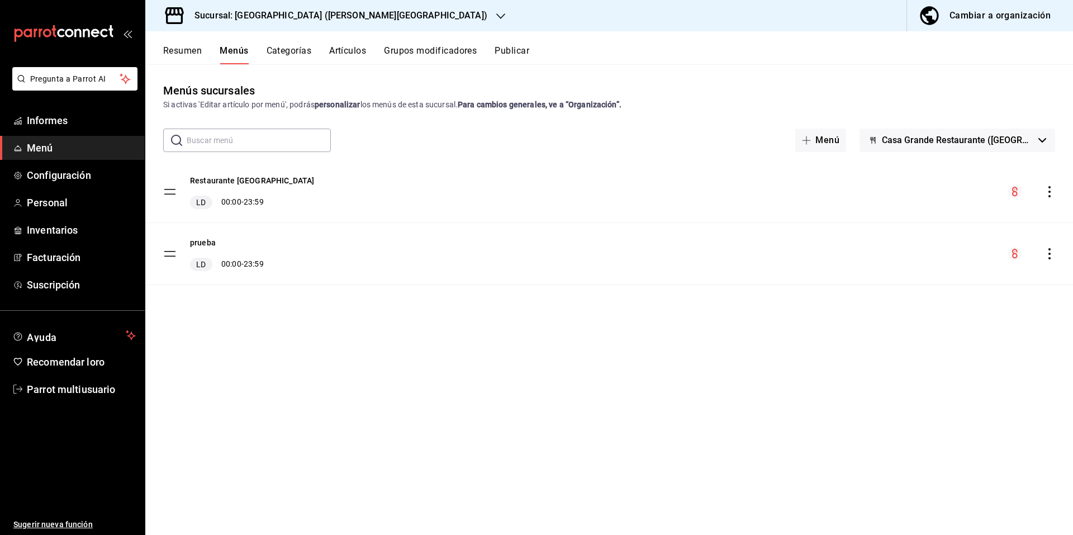
click at [1008, 18] on font "Cambiar a organización" at bounding box center [999, 15] width 101 height 11
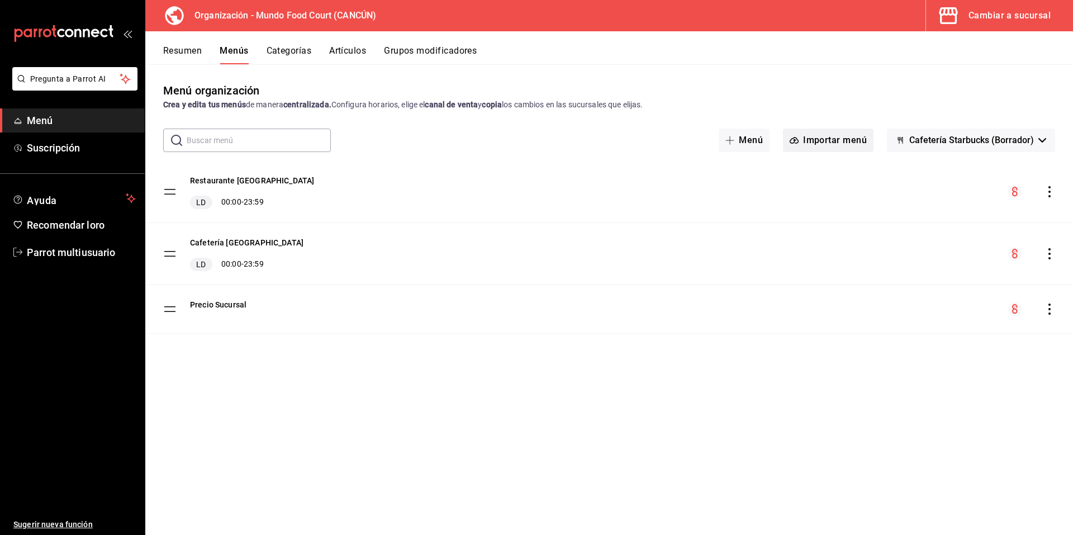
click at [811, 138] on font "Importar menú" at bounding box center [835, 140] width 64 height 11
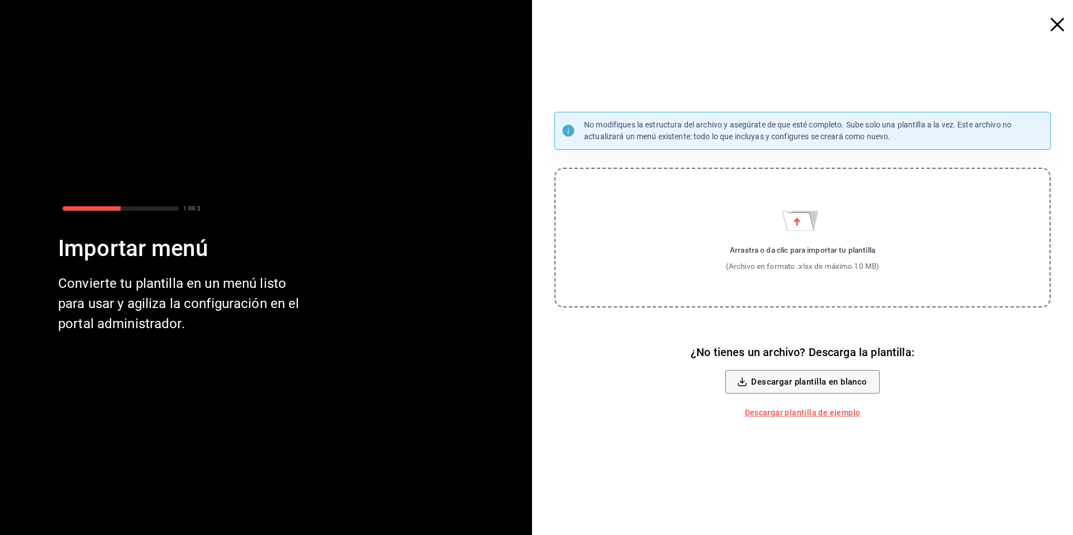
click at [1059, 22] on icon "button" at bounding box center [1056, 24] width 13 height 13
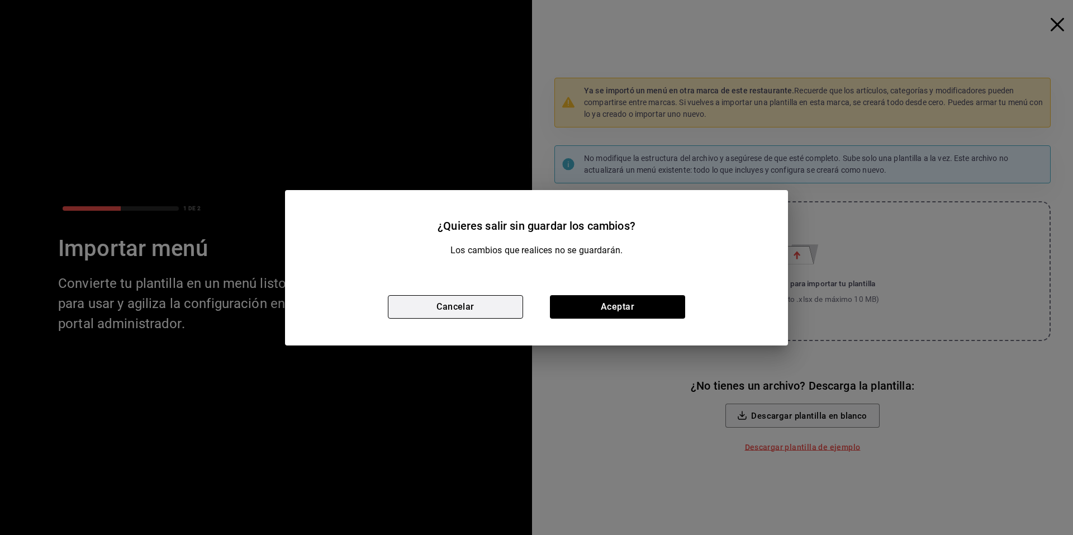
click at [463, 306] on font "Cancelar" at bounding box center [455, 306] width 38 height 11
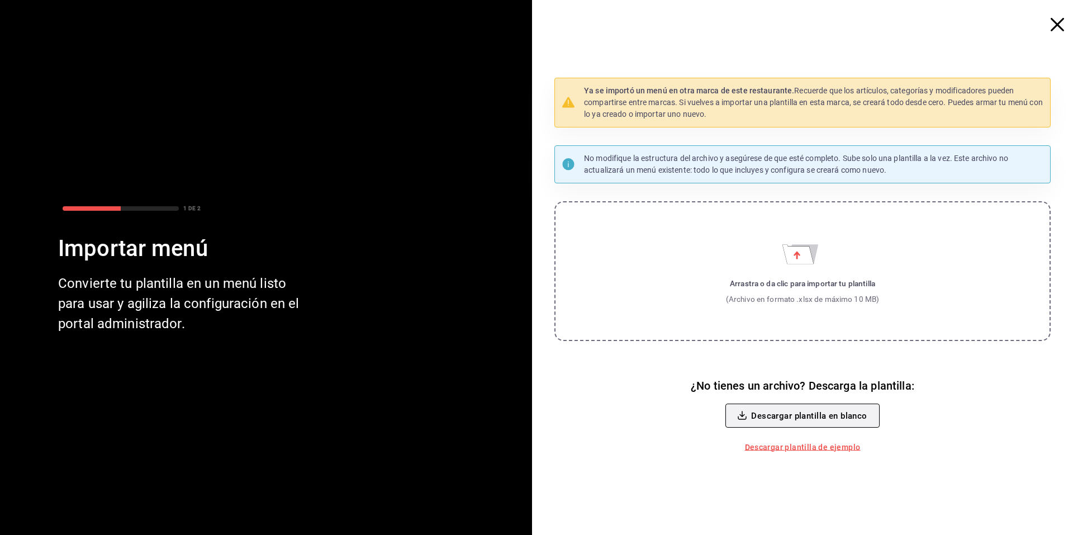
click at [766, 416] on font "Descargar plantilla en blanco" at bounding box center [809, 416] width 116 height 10
click at [1059, 28] on icon "button" at bounding box center [1056, 24] width 13 height 13
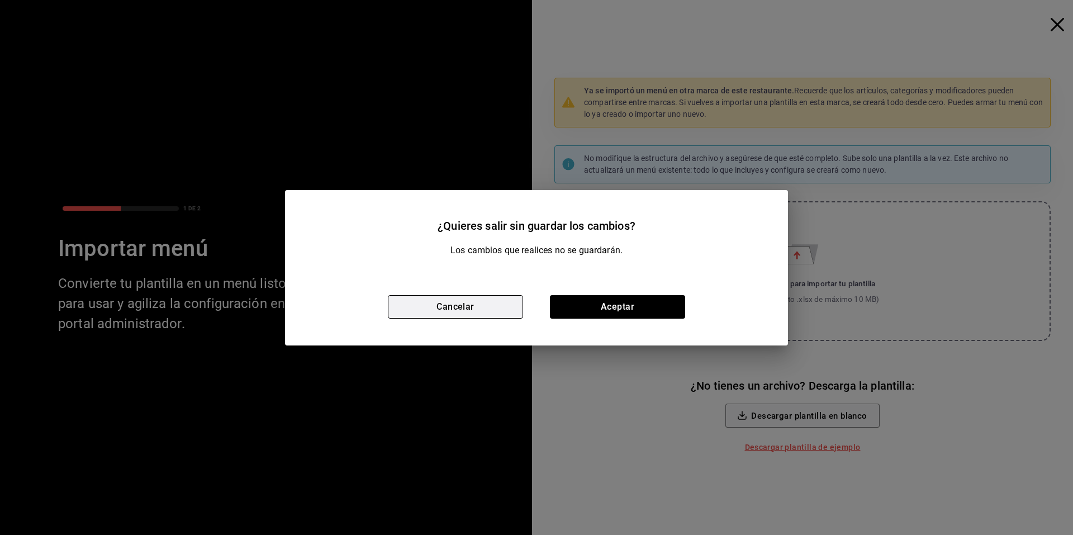
click at [436, 312] on button "Cancelar" at bounding box center [455, 306] width 135 height 23
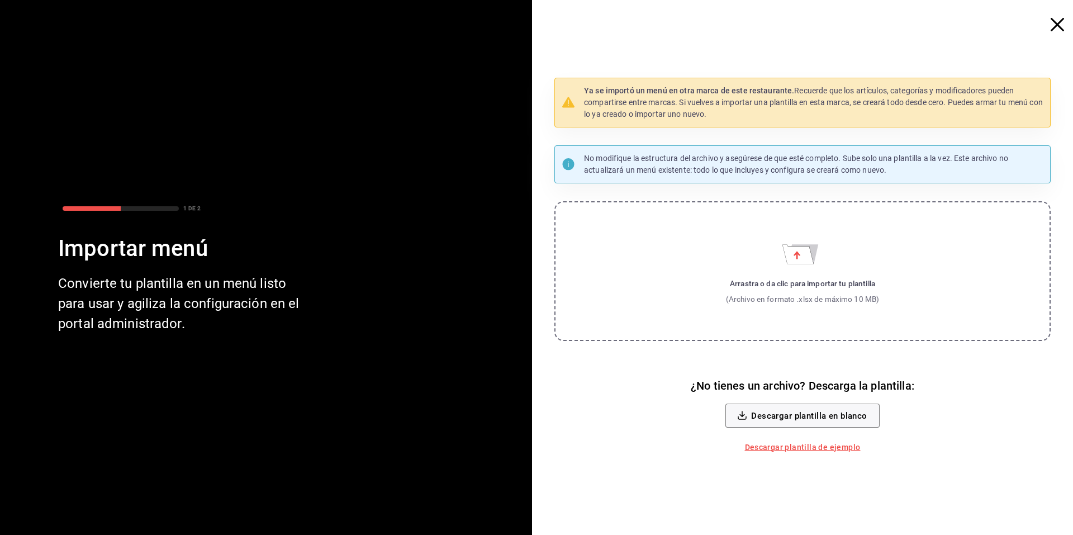
click at [1059, 27] on icon "button" at bounding box center [1056, 24] width 13 height 13
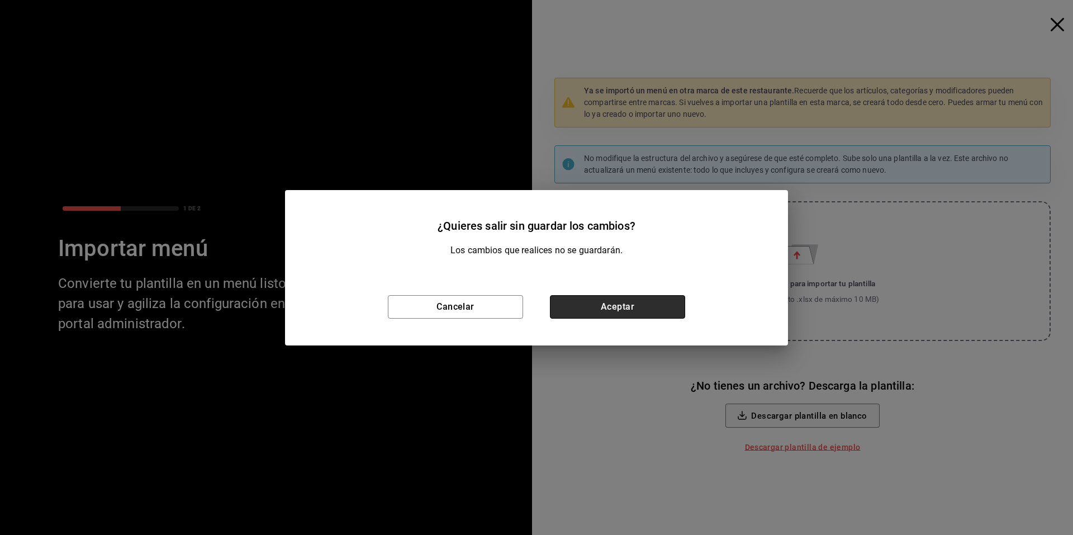
click at [617, 312] on button "Aceptar" at bounding box center [617, 306] width 135 height 23
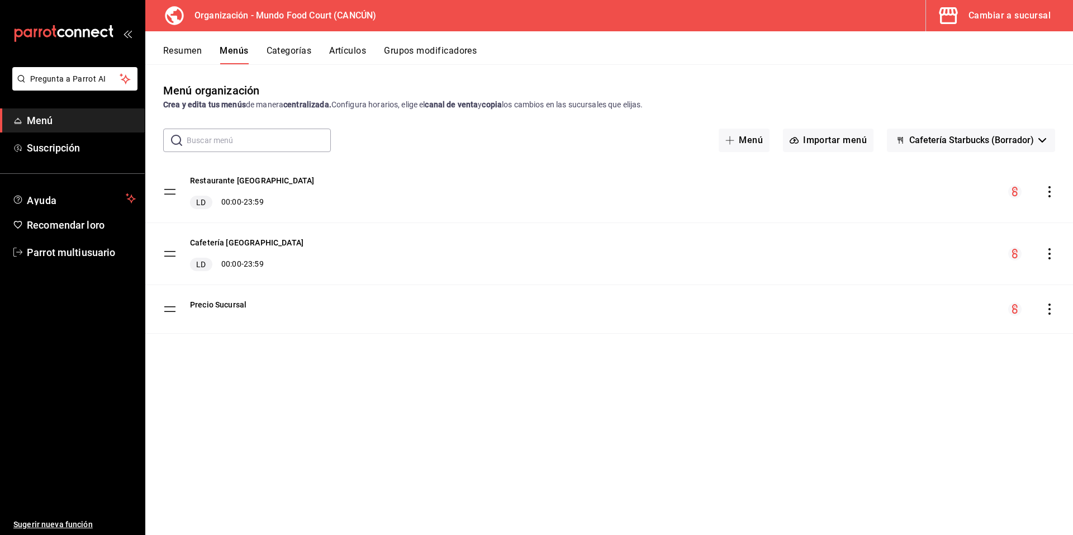
click at [1048, 189] on icon "comportamiento" at bounding box center [1049, 191] width 11 height 11
click at [896, 285] on font "Previsualizar" at bounding box center [916, 285] width 46 height 9
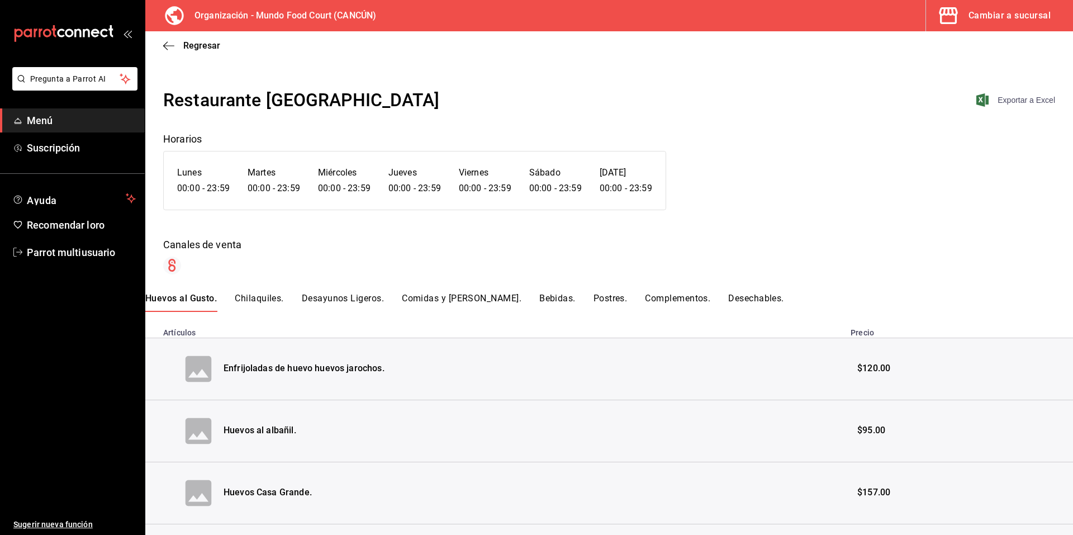
click at [1010, 101] on font "Exportar a Excel" at bounding box center [1026, 100] width 58 height 9
click at [256, 300] on font "Chilaquiles." at bounding box center [259, 298] width 49 height 11
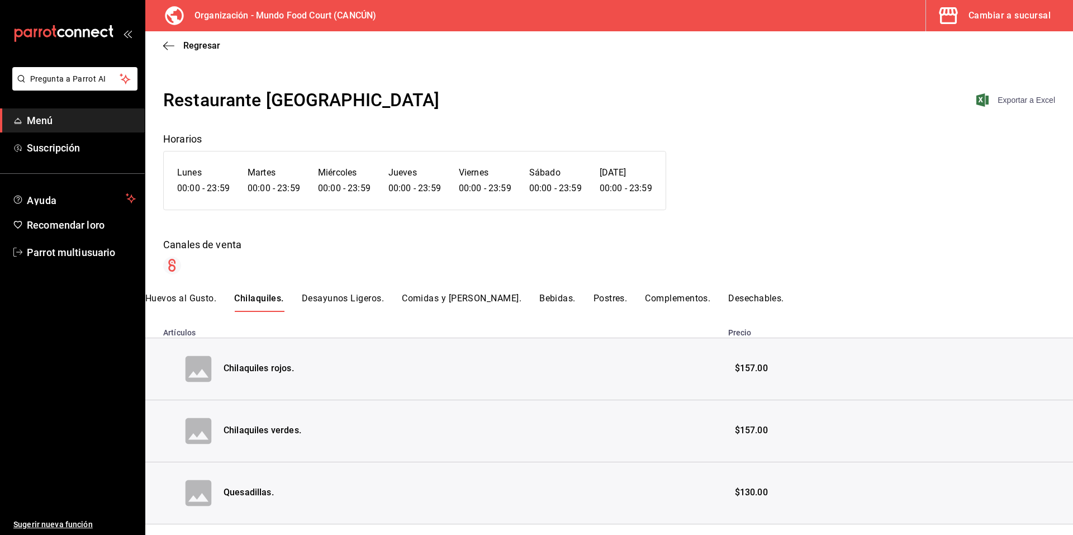
click at [1016, 94] on span "Exportar a Excel" at bounding box center [1016, 99] width 77 height 13
click at [356, 296] on font "Desayunos Ligeros." at bounding box center [343, 298] width 82 height 11
click at [1016, 101] on font "Exportar a Excel" at bounding box center [1026, 100] width 58 height 9
click at [451, 302] on font "Comidas y Cenas." at bounding box center [462, 298] width 120 height 11
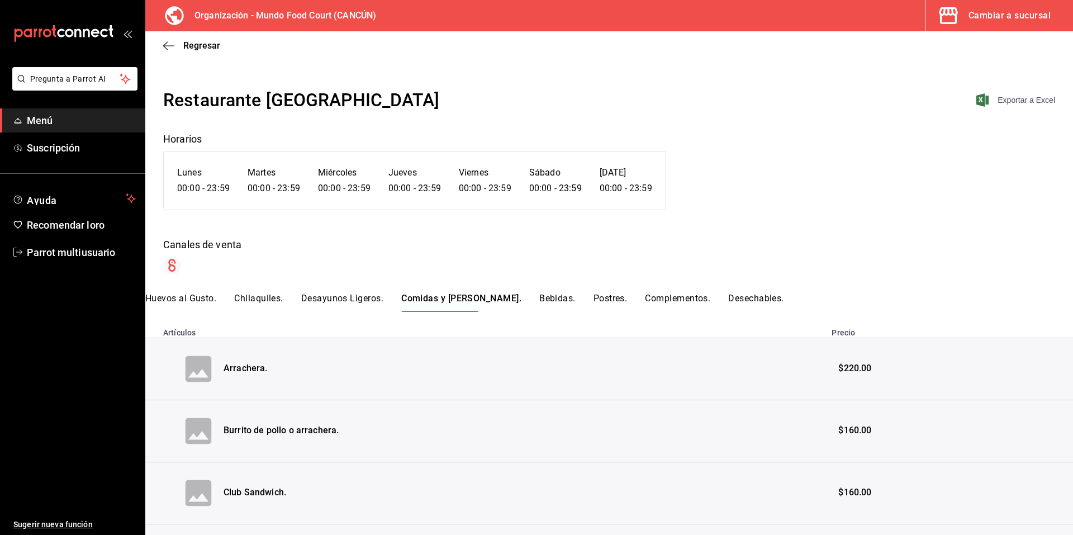
click at [997, 100] on font "Exportar a Excel" at bounding box center [1026, 100] width 58 height 9
click at [539, 302] on font "Bebidas." at bounding box center [557, 298] width 36 height 11
click at [1019, 103] on font "Exportar a Excel" at bounding box center [1026, 100] width 58 height 9
click at [593, 302] on font "Postres." at bounding box center [610, 298] width 34 height 11
click at [1004, 99] on font "Exportar a Excel" at bounding box center [1026, 100] width 58 height 9
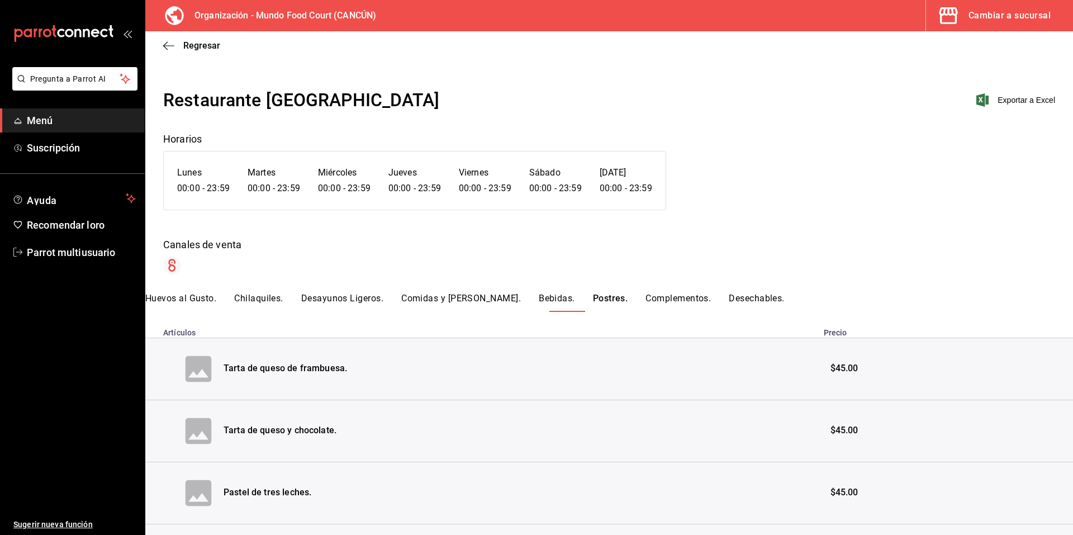
click at [653, 296] on font "Complementos." at bounding box center [677, 298] width 65 height 11
click at [1012, 96] on font "Exportar a Excel" at bounding box center [1026, 100] width 58 height 9
click at [729, 296] on font "Desechables." at bounding box center [757, 298] width 56 height 11
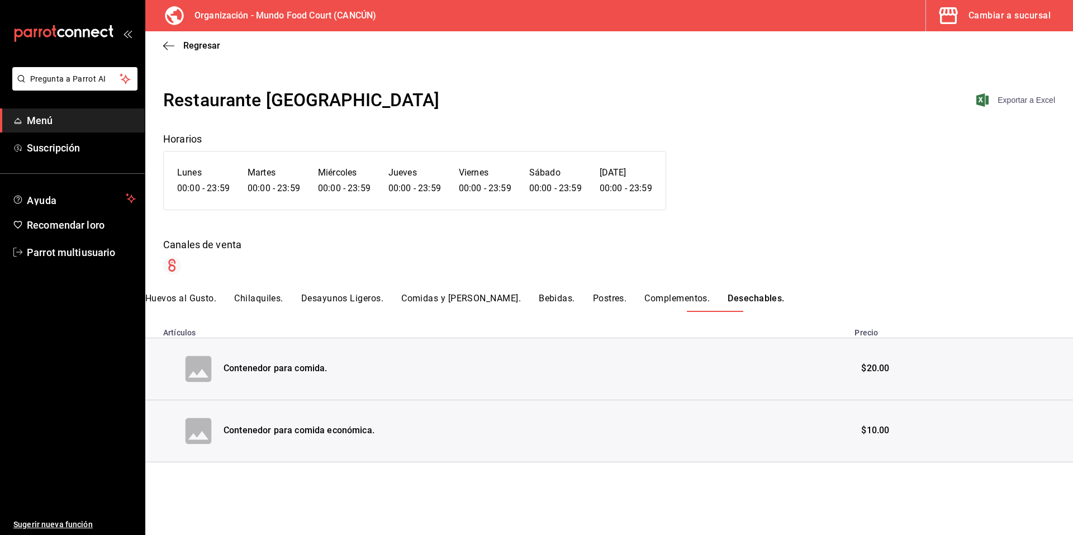
click at [1017, 102] on font "Exportar a Excel" at bounding box center [1026, 100] width 58 height 9
click at [1025, 19] on font "Cambiar a sucursal" at bounding box center [1009, 15] width 82 height 11
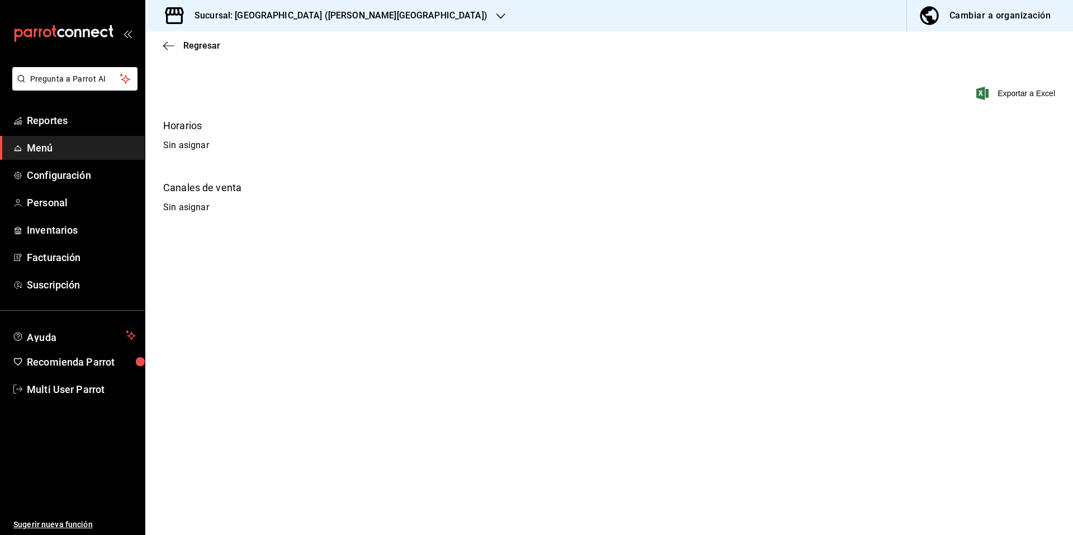
click at [417, 13] on div "Sucursal: [GEOGRAPHIC_DATA] ([PERSON_NAME][GEOGRAPHIC_DATA])" at bounding box center [331, 15] width 355 height 31
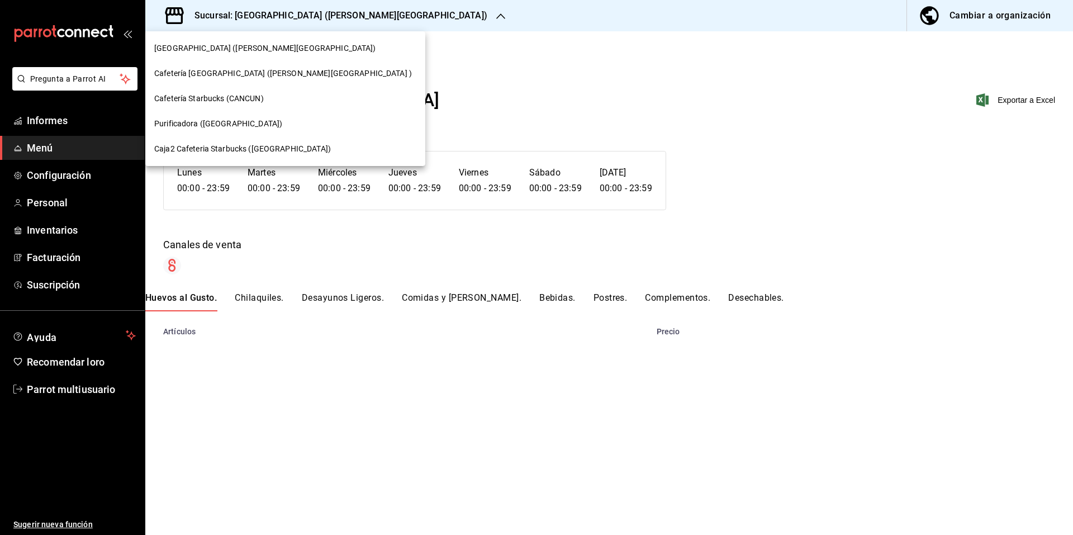
click at [217, 75] on span "Cafetería Casa Grande (QUINTANA ROO )" at bounding box center [283, 74] width 258 height 12
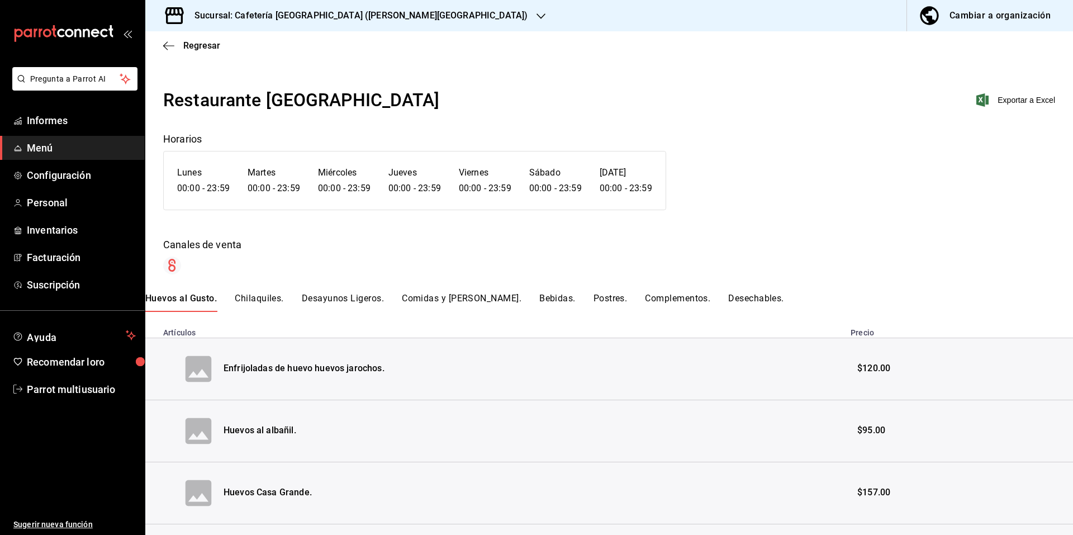
scroll to position [56, 0]
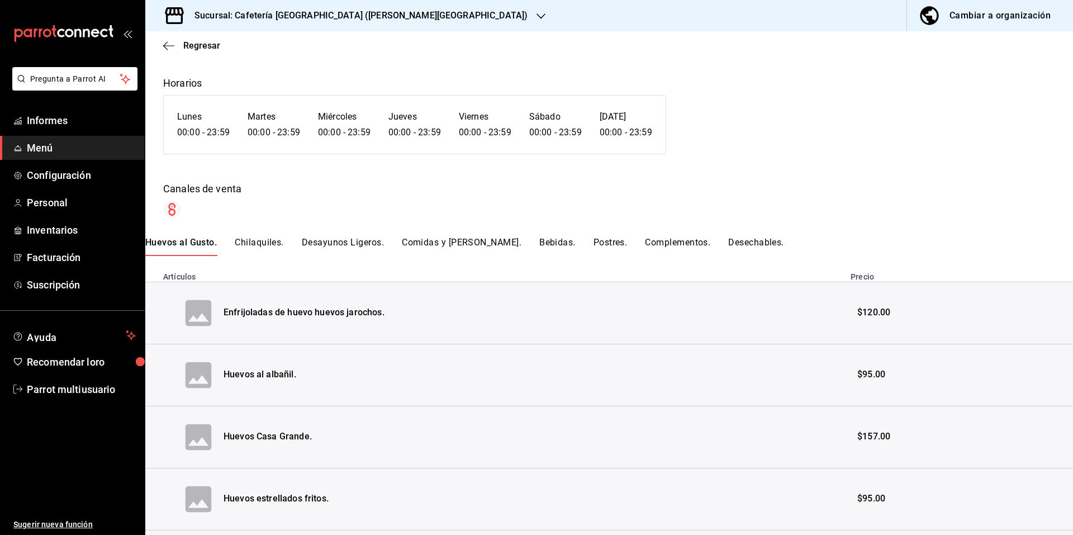
click at [539, 240] on font "Bebidas." at bounding box center [557, 242] width 36 height 11
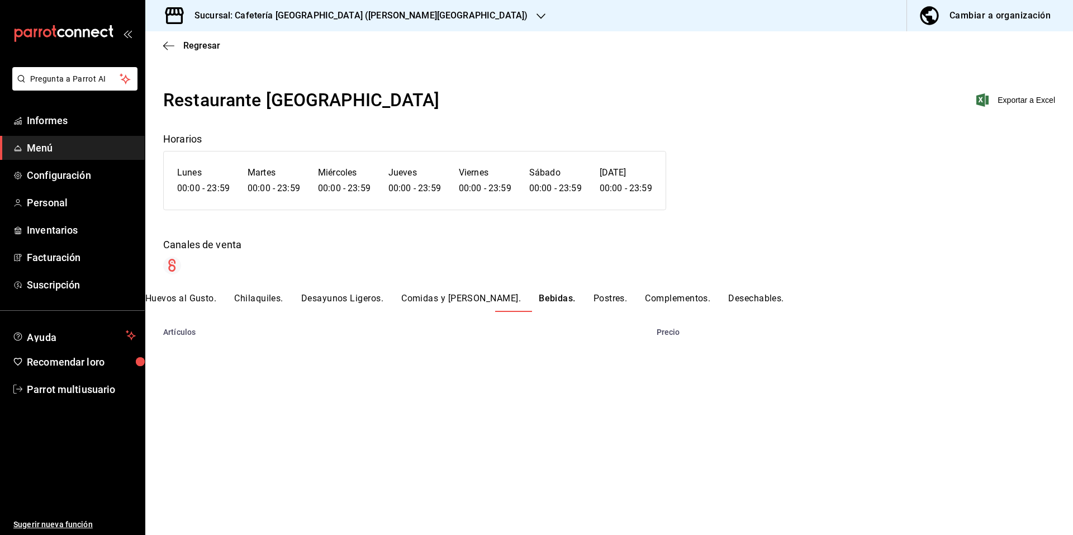
scroll to position [0, 0]
